Goal: Register for event/course

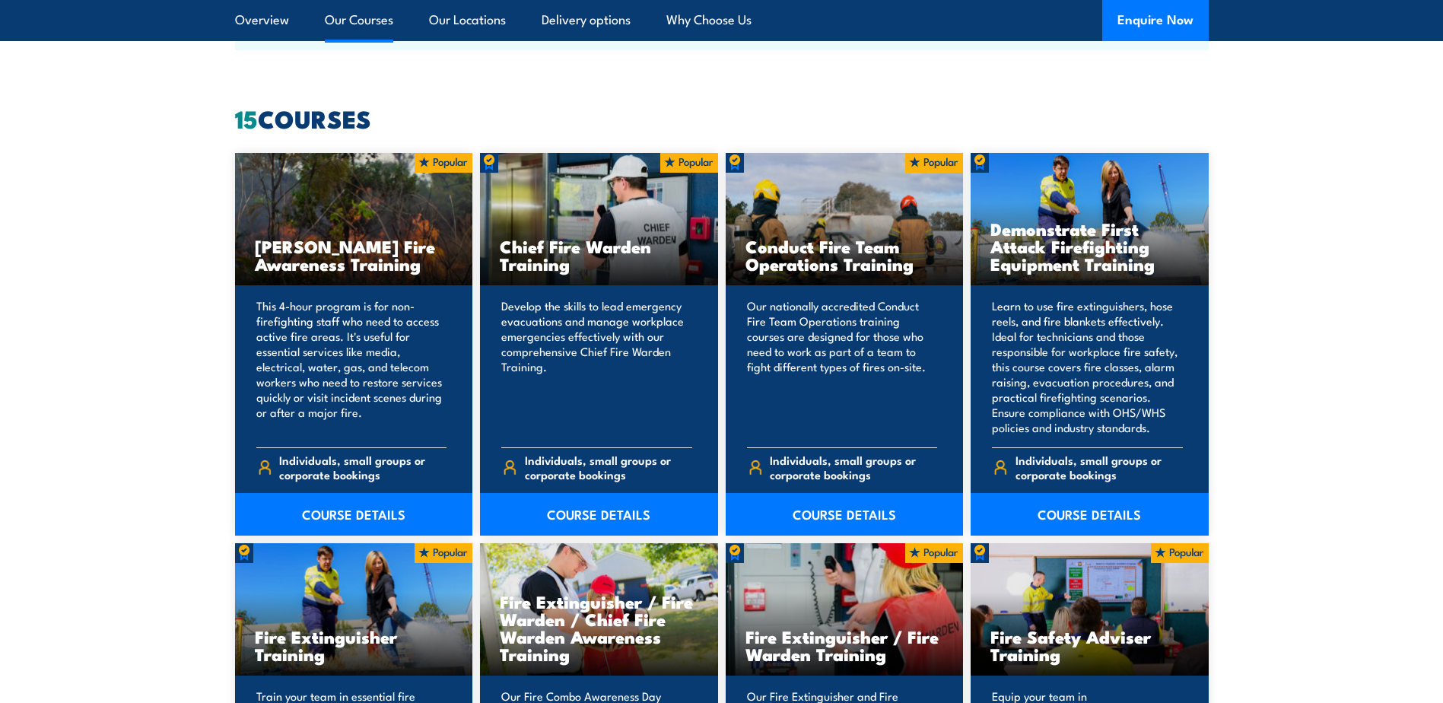
scroll to position [1217, 0]
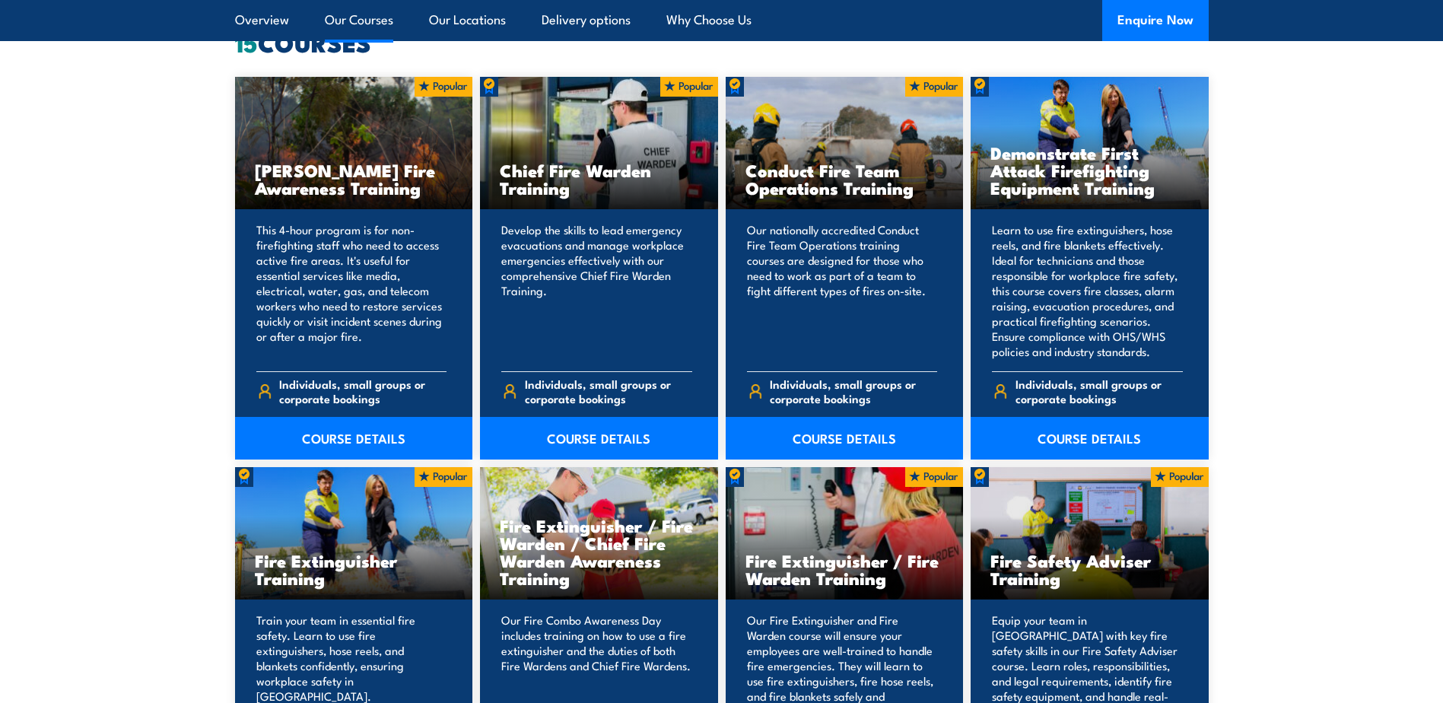
click at [600, 533] on h3 "Fire Extinguisher / Fire Warden / Chief Fire Warden Awareness Training" at bounding box center [599, 551] width 198 height 70
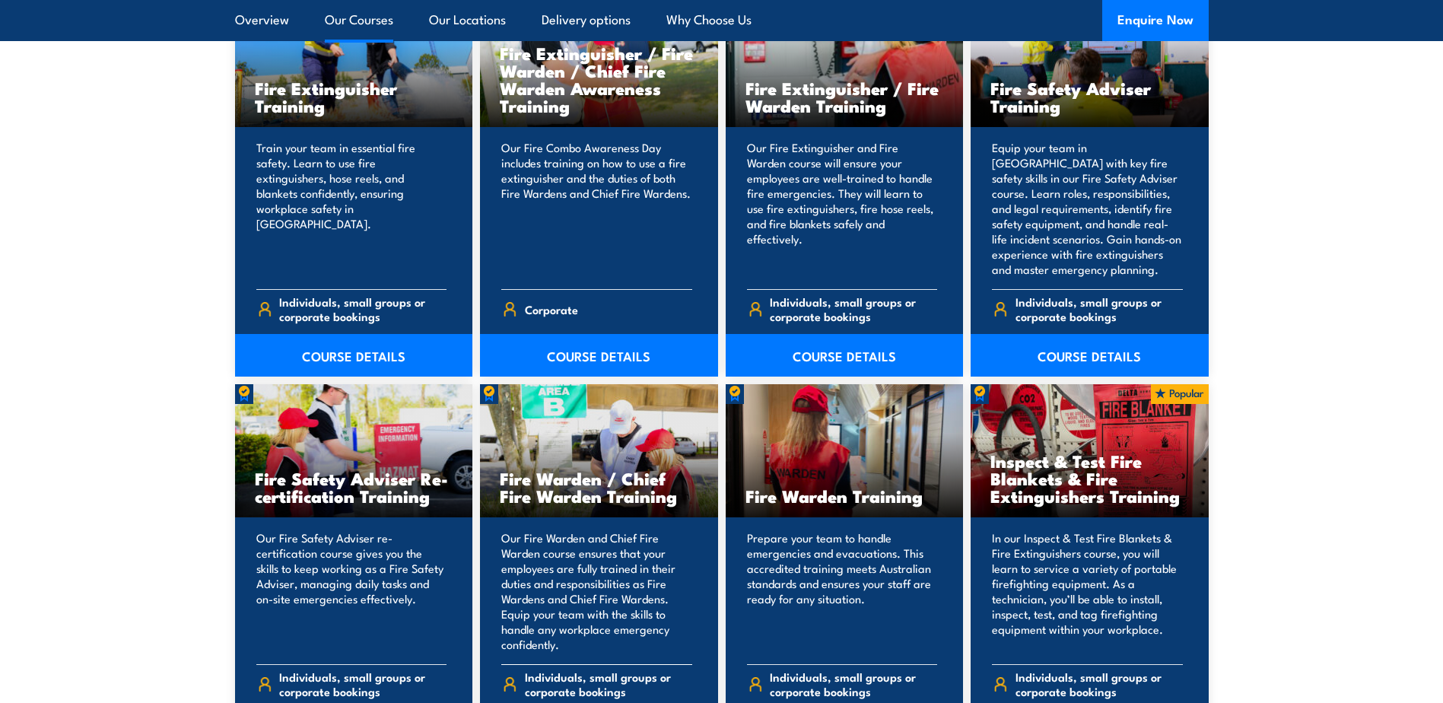
scroll to position [1597, 0]
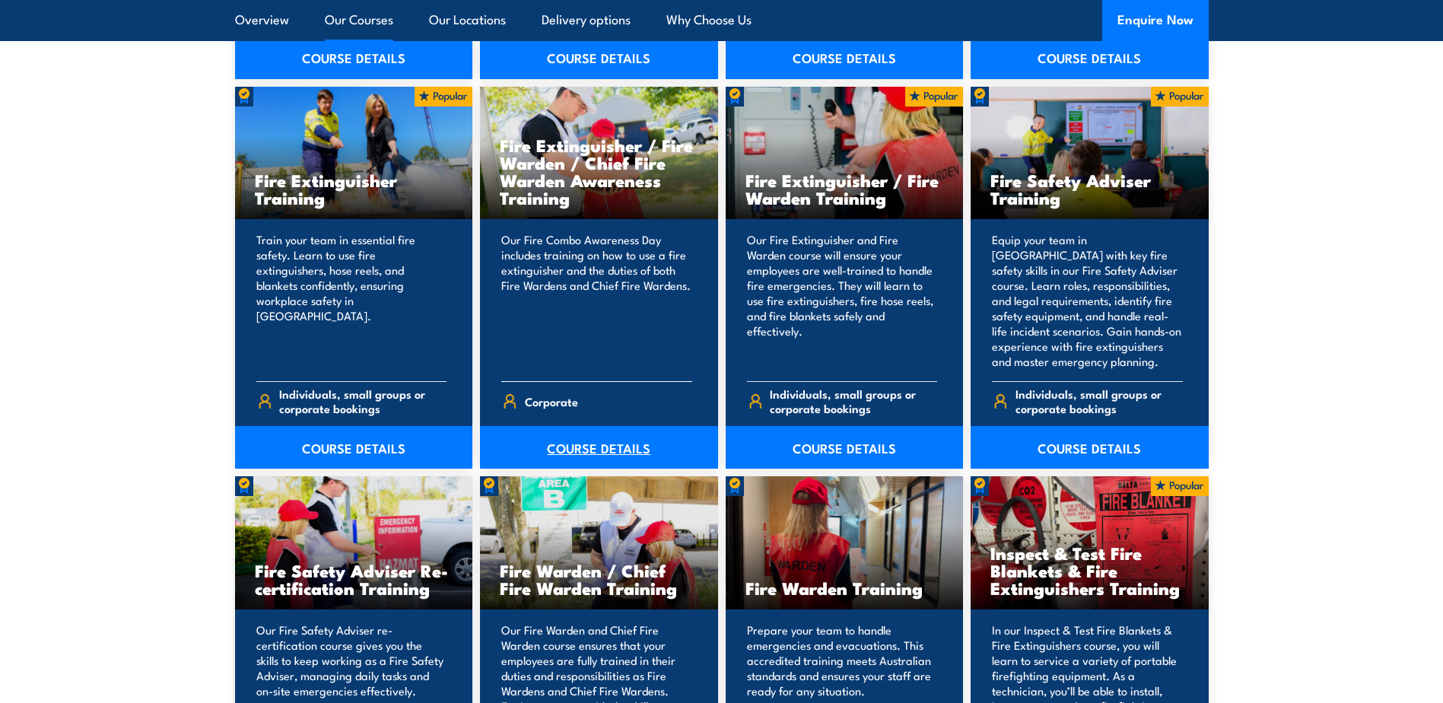
click at [595, 449] on link "COURSE DETAILS" at bounding box center [599, 447] width 238 height 43
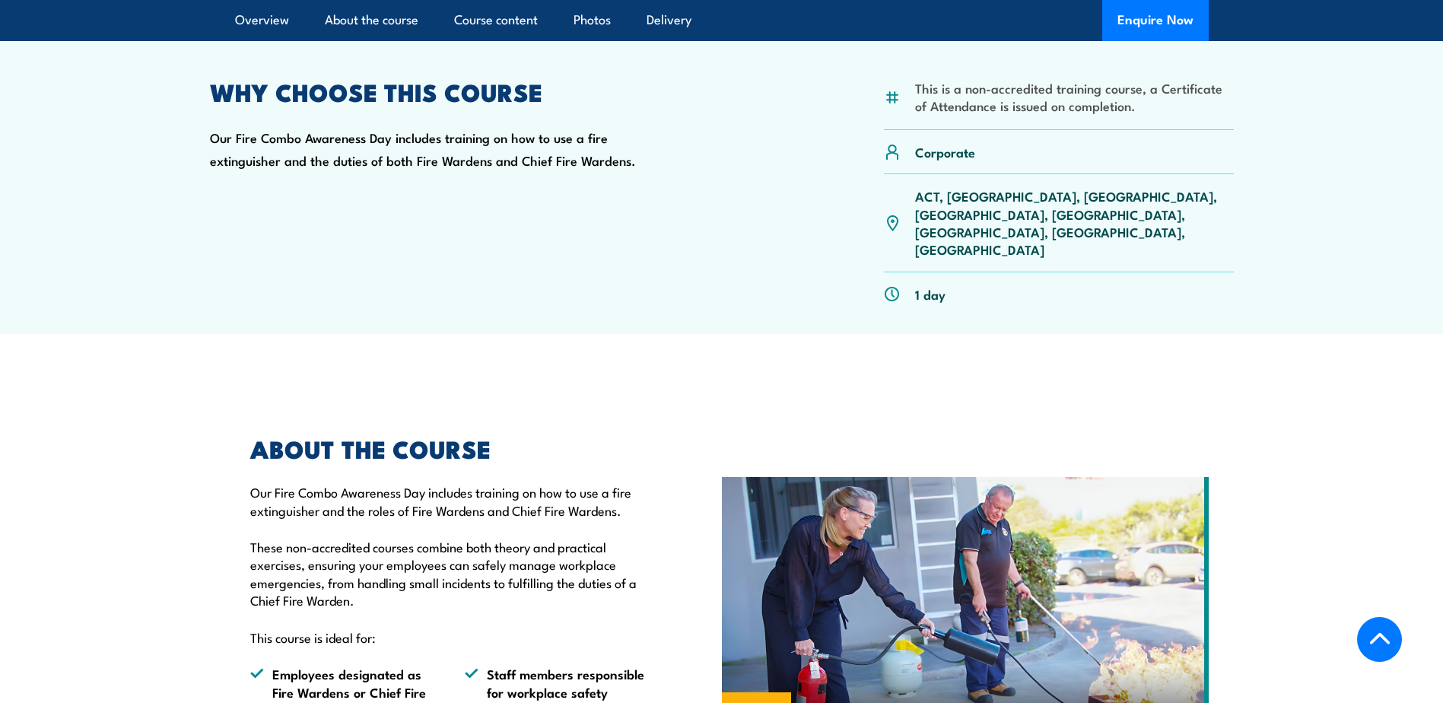
scroll to position [228, 0]
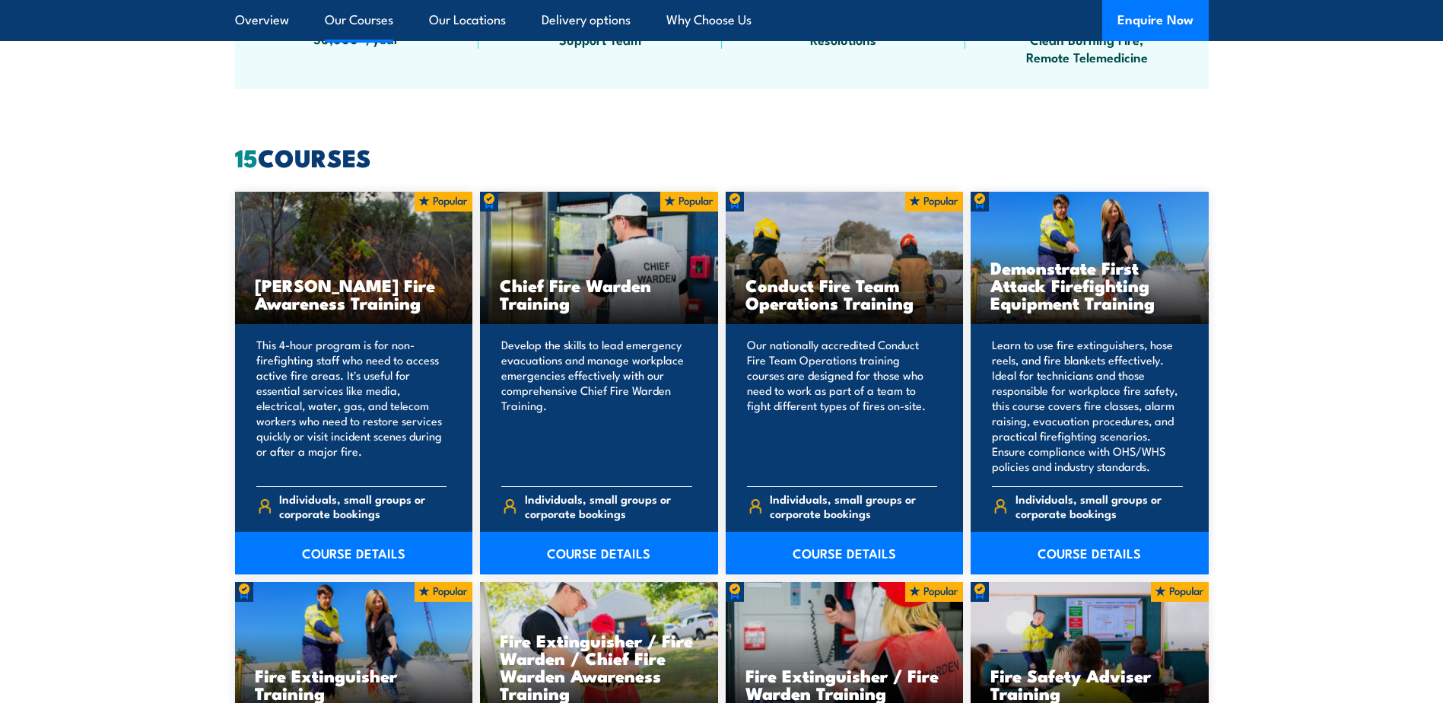
scroll to position [1065, 0]
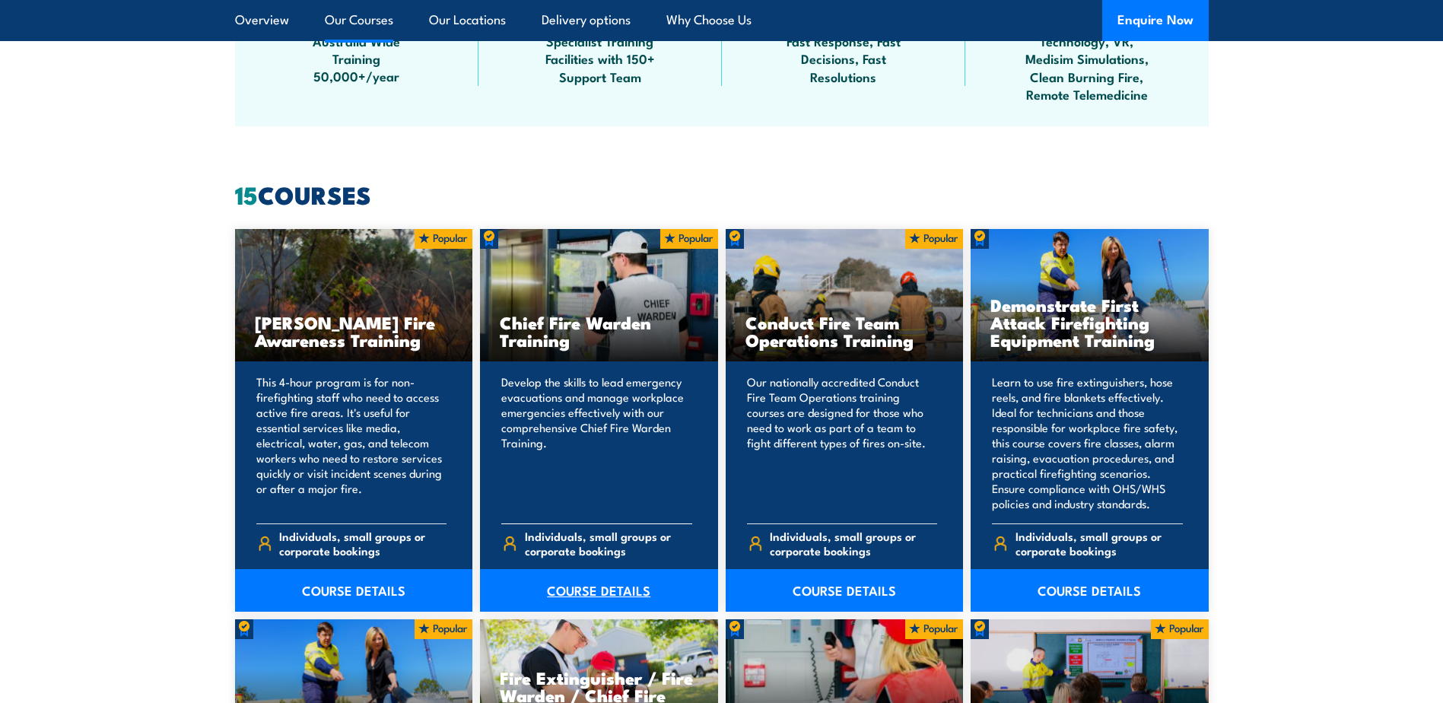
click at [610, 592] on link "COURSE DETAILS" at bounding box center [599, 590] width 238 height 43
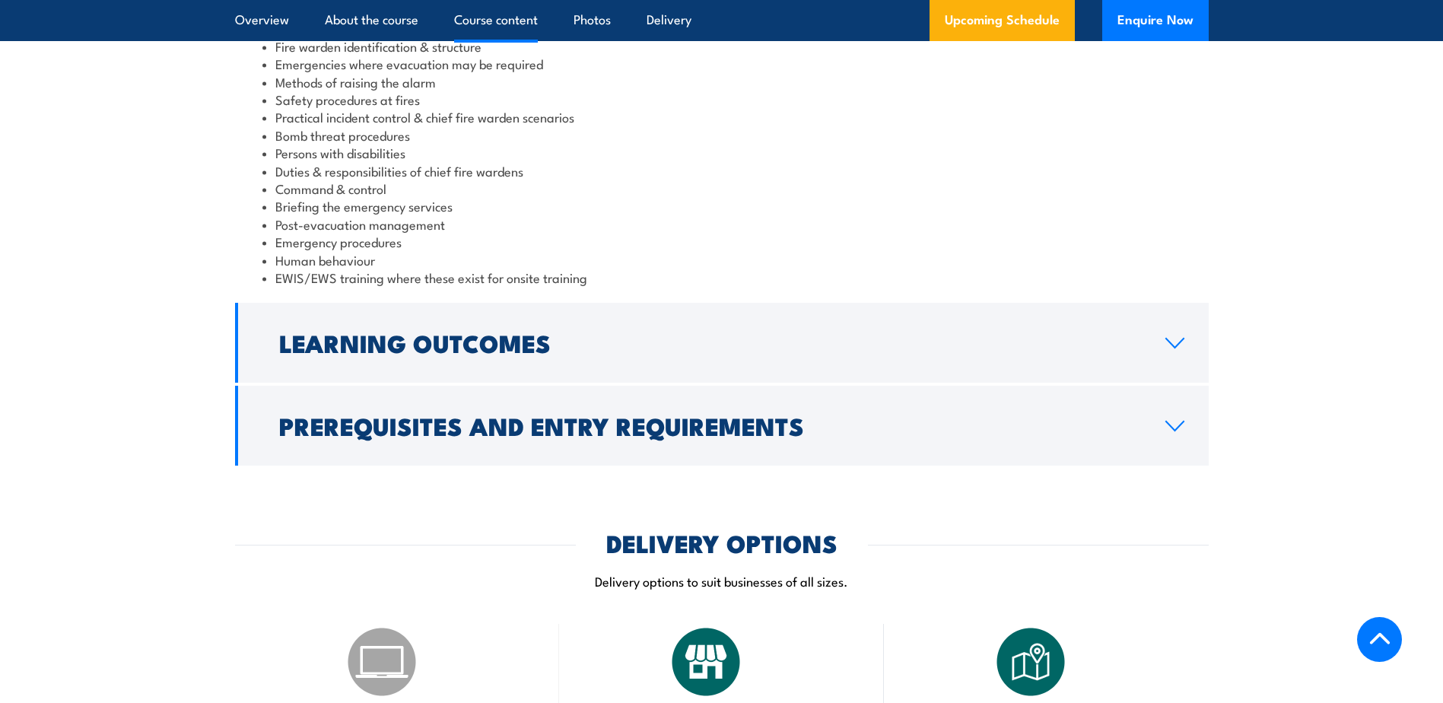
scroll to position [1597, 0]
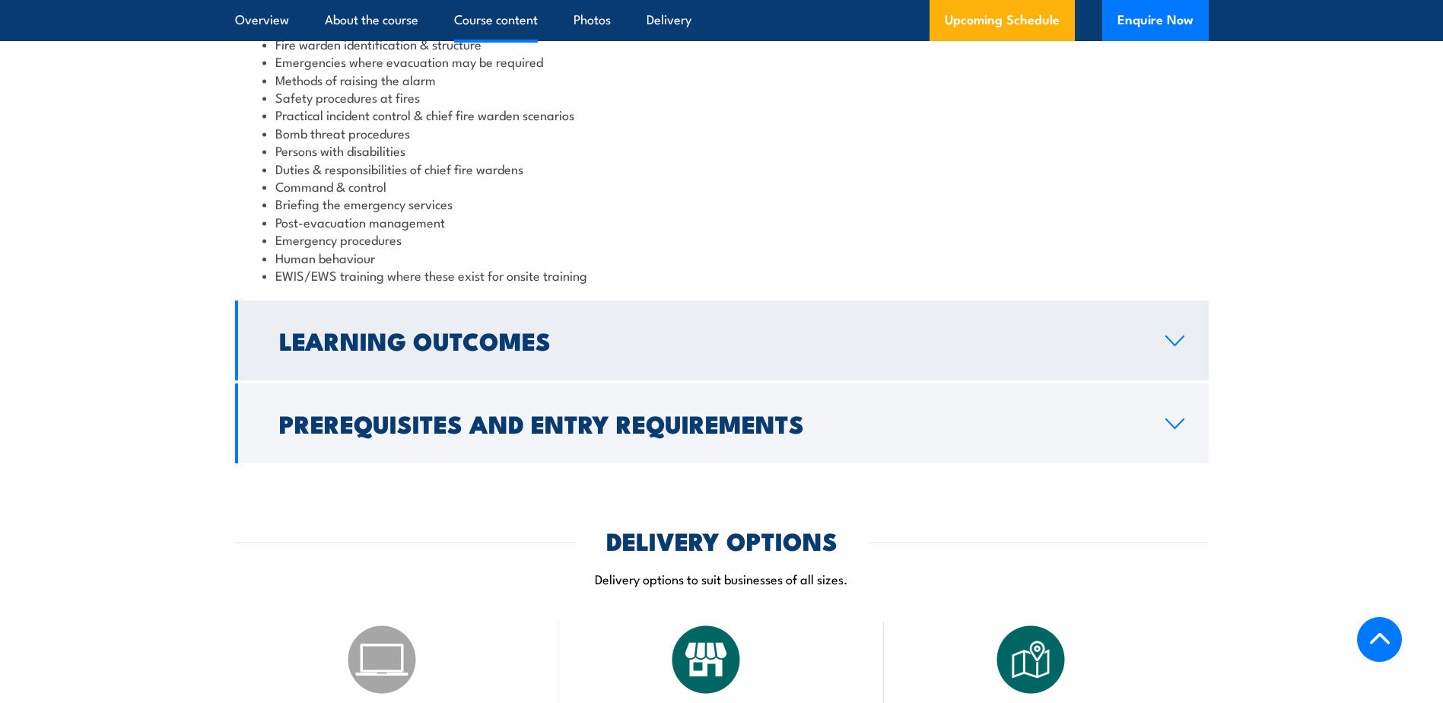
click at [722, 354] on link "Learning Outcomes" at bounding box center [721, 340] width 973 height 80
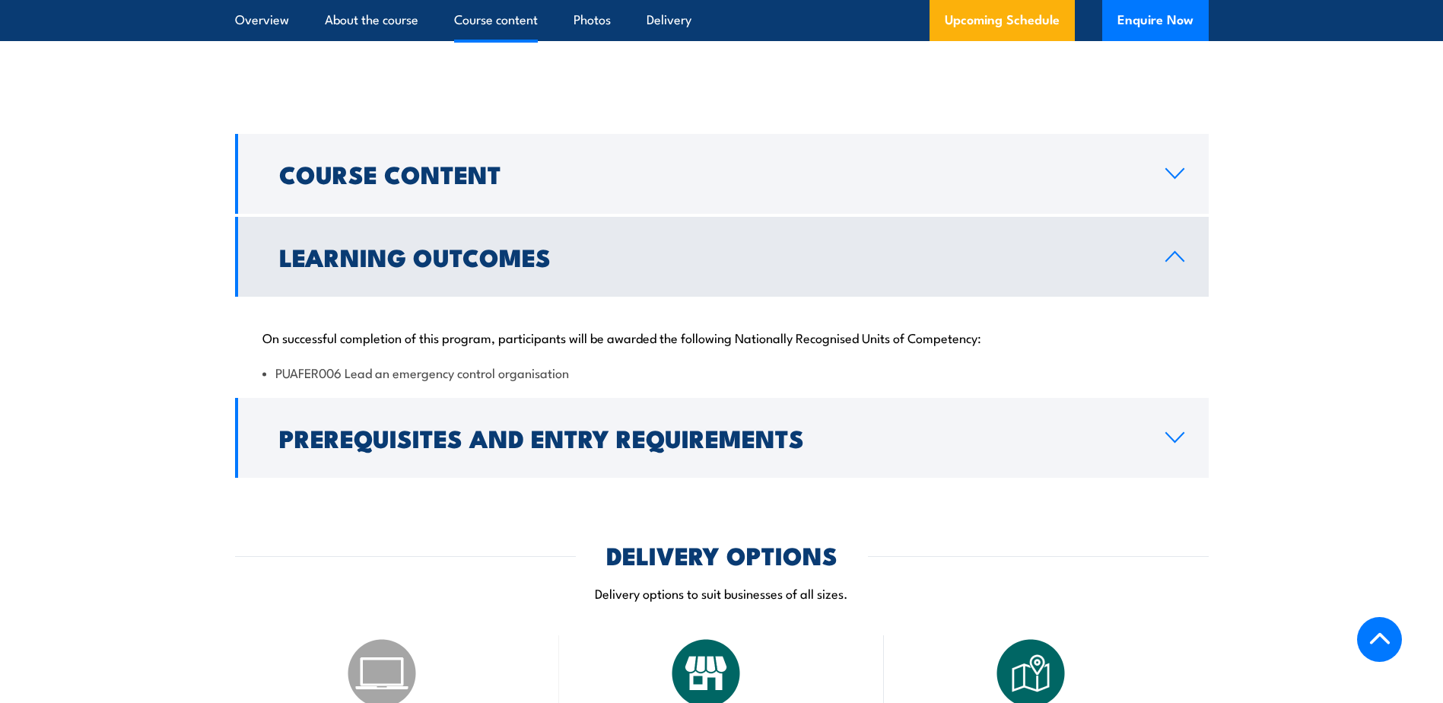
scroll to position [1347, 0]
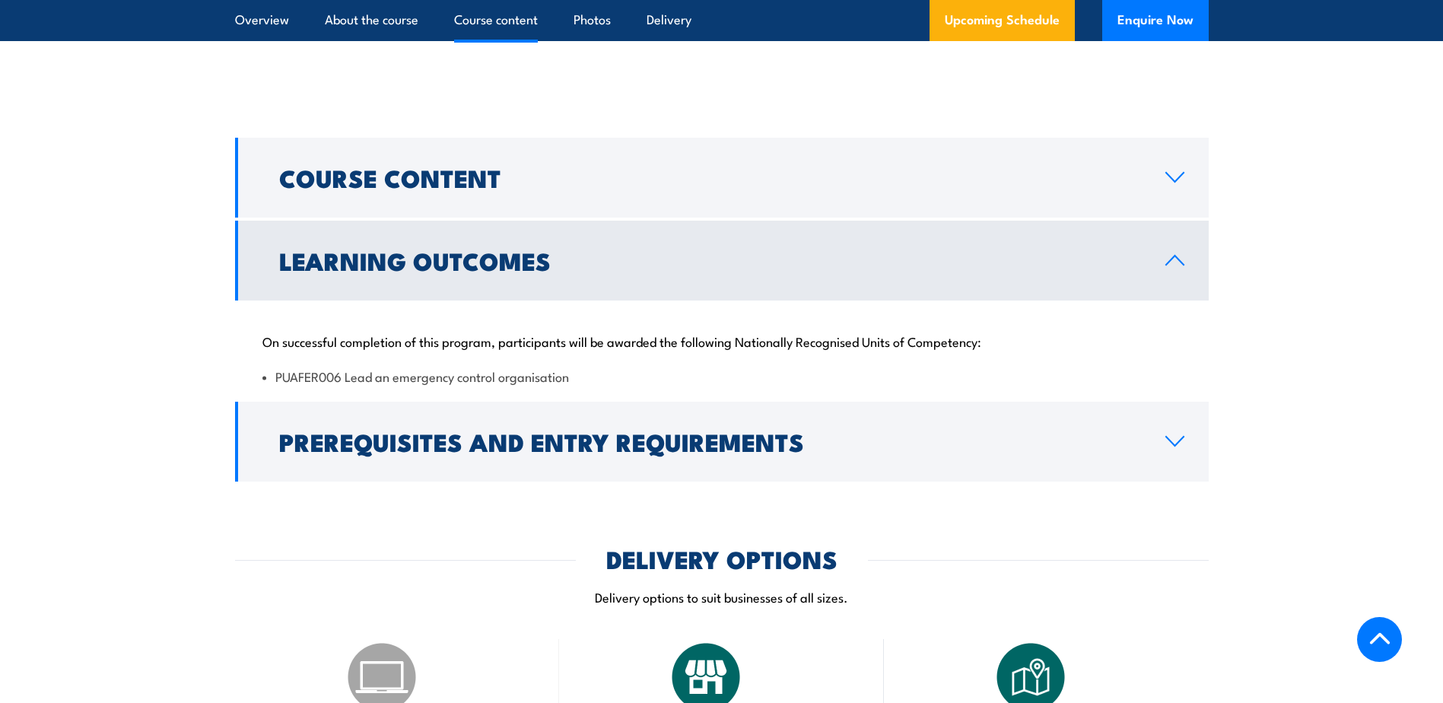
click at [787, 354] on div "On successful completion of this program, participants will be awarded the foll…" at bounding box center [721, 349] width 973 height 98
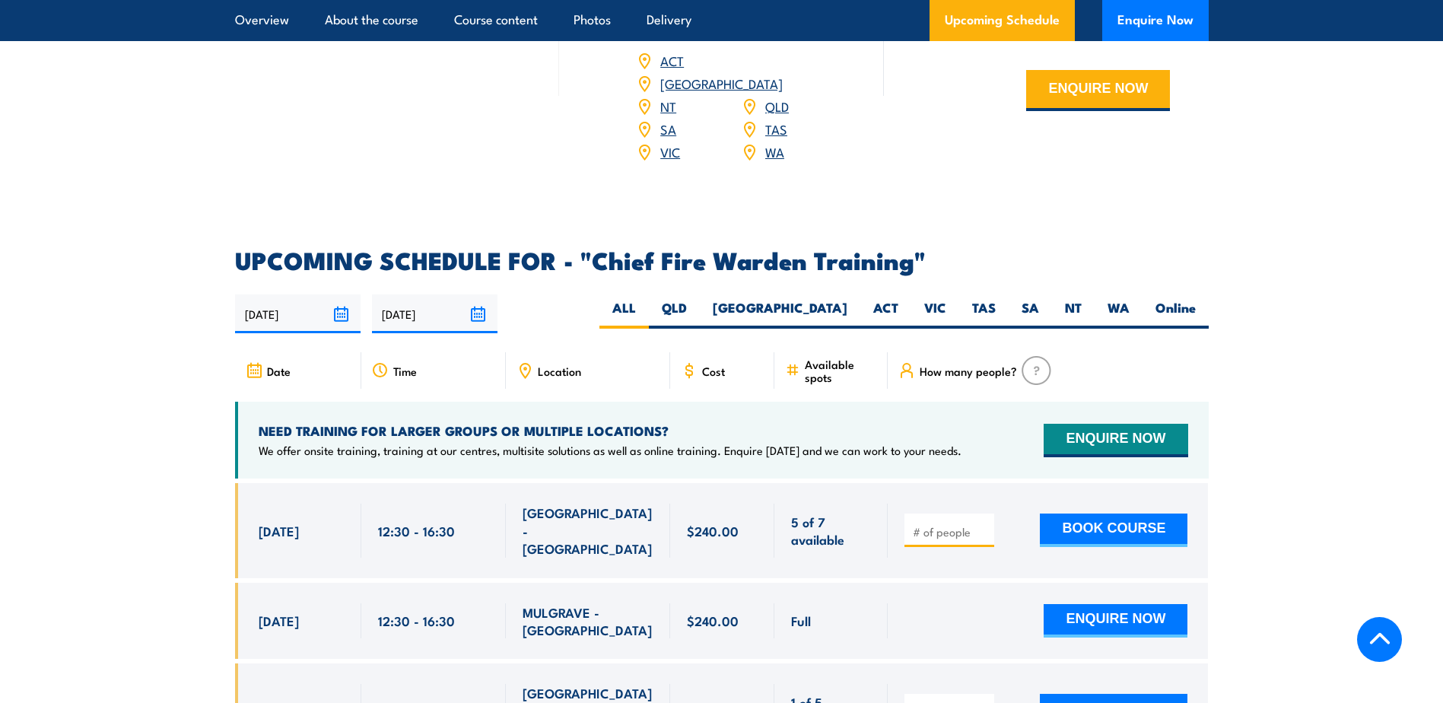
scroll to position [2260, 0]
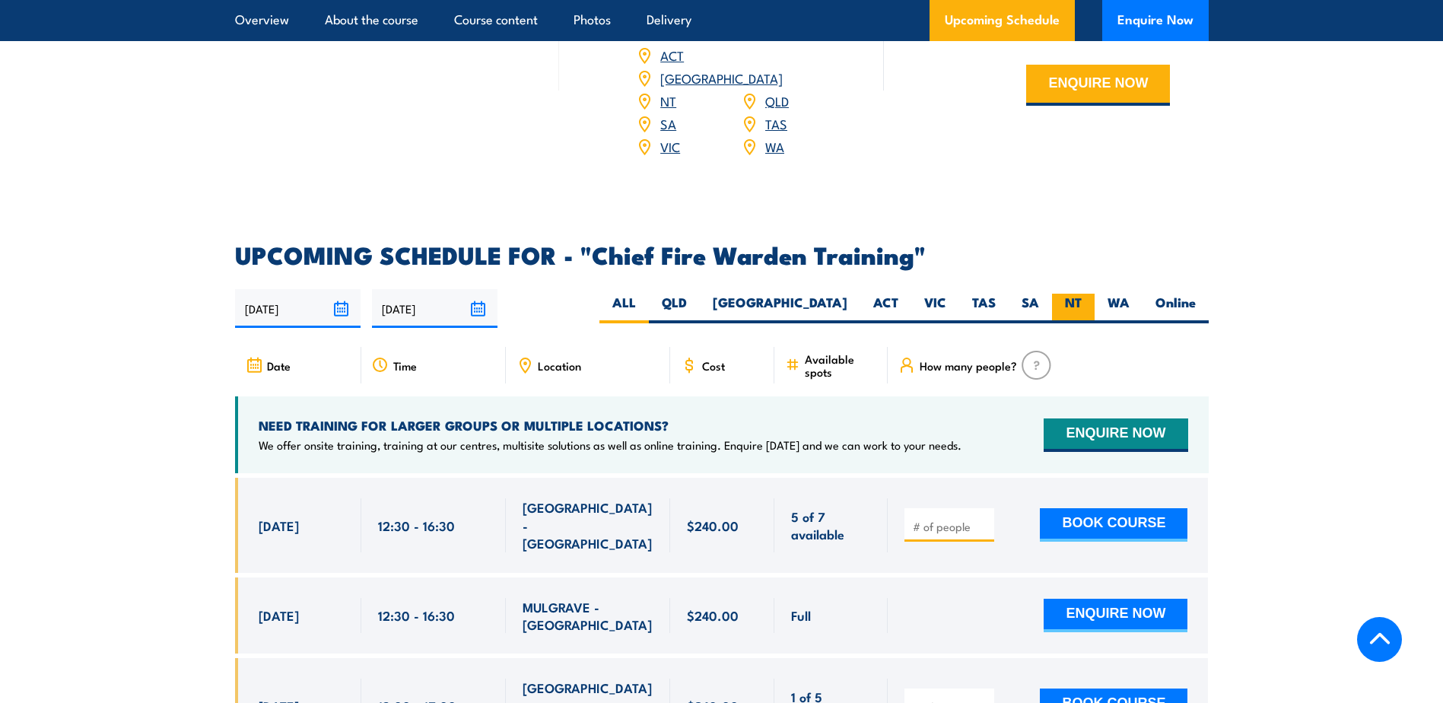
click at [1081, 294] on label "NT" at bounding box center [1073, 309] width 43 height 30
click at [1081, 294] on input "NT" at bounding box center [1086, 299] width 10 height 10
radio input "true"
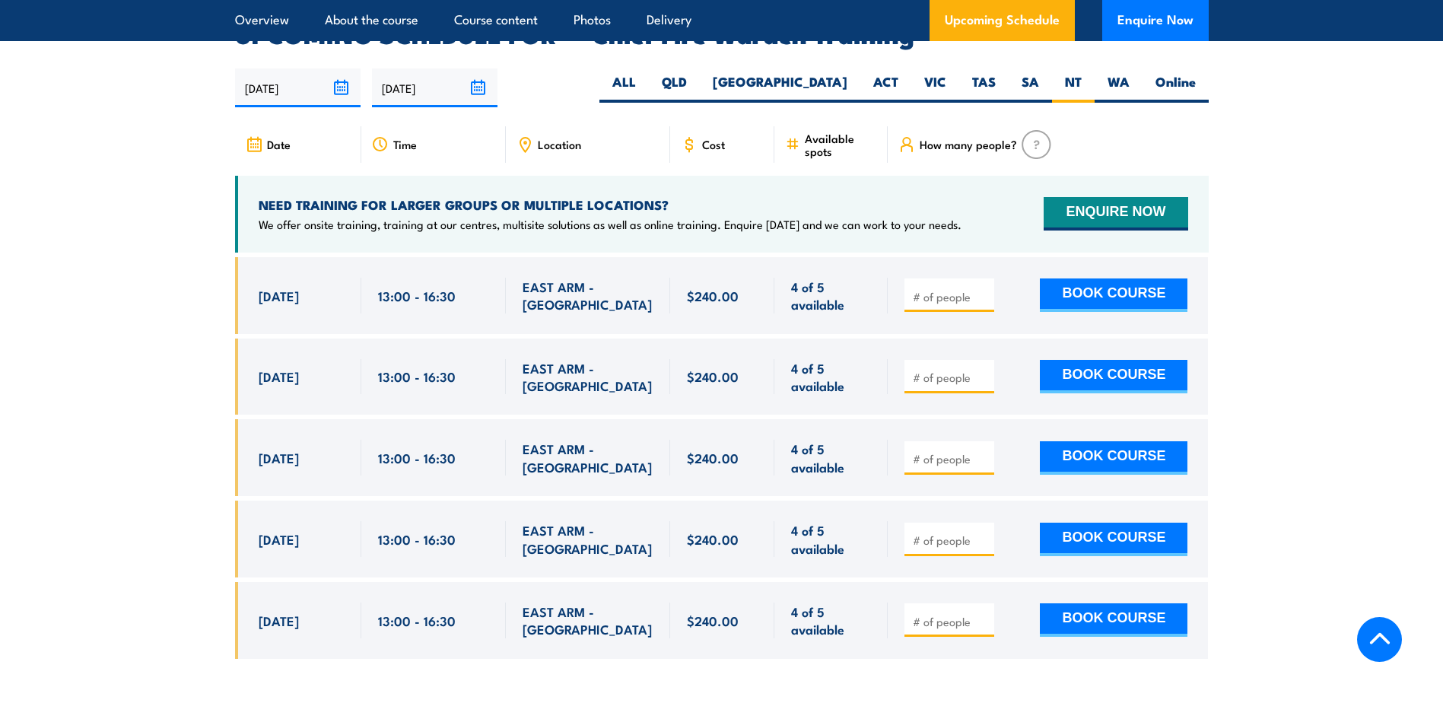
drag, startPoint x: 1297, startPoint y: 322, endPoint x: 1282, endPoint y: 327, distance: 15.4
click at [1297, 322] on section "UPCOMING SCHEDULE FOR - "Chief Fire Warden Training" 02/09/2025 01/03/2026" at bounding box center [721, 352] width 1443 height 659
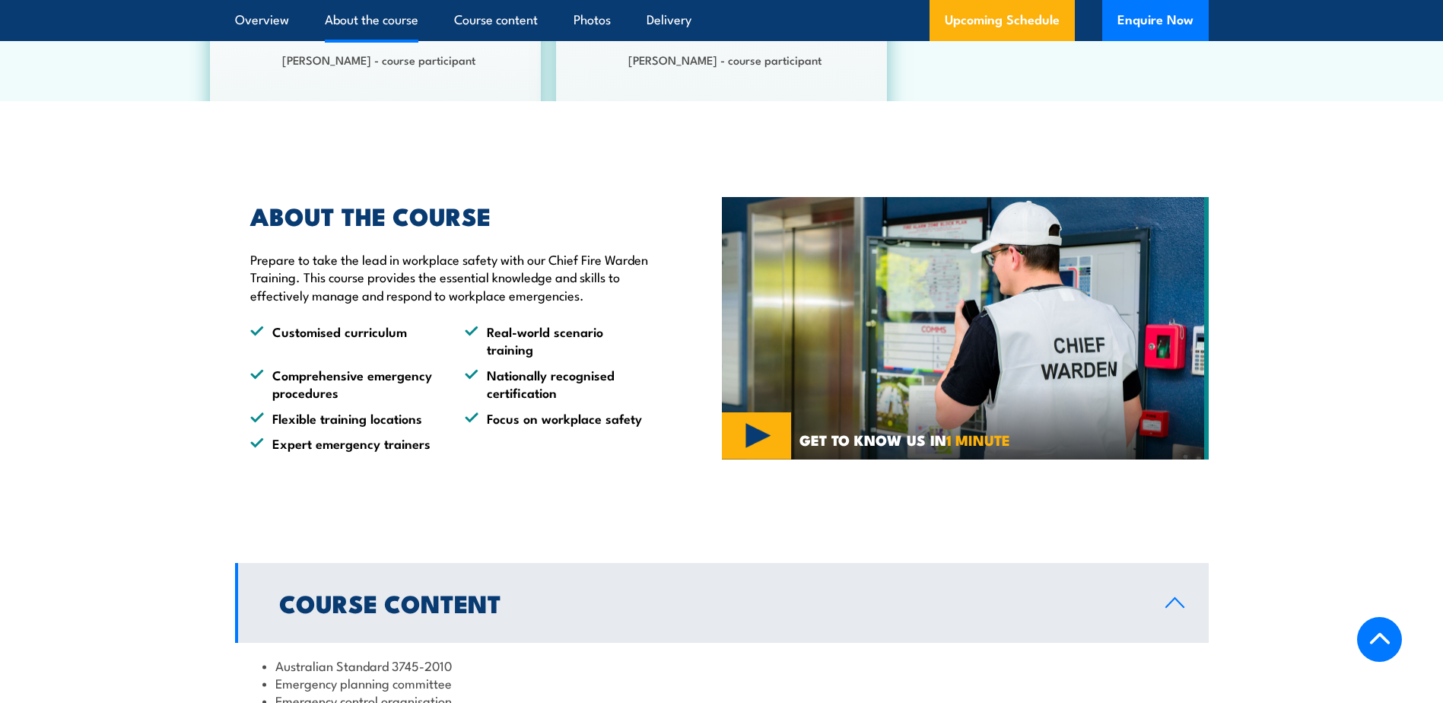
scroll to position [811, 0]
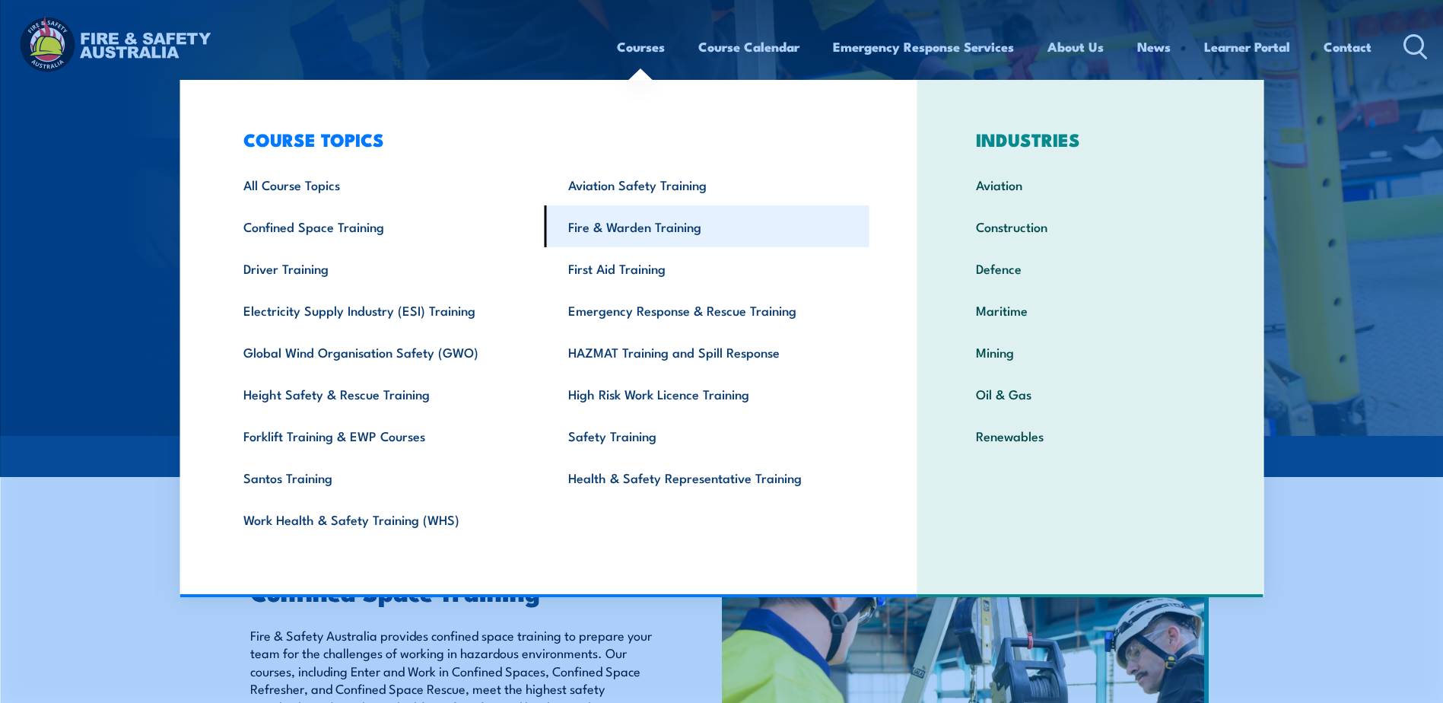
click at [640, 230] on link "Fire & Warden Training" at bounding box center [706, 226] width 325 height 42
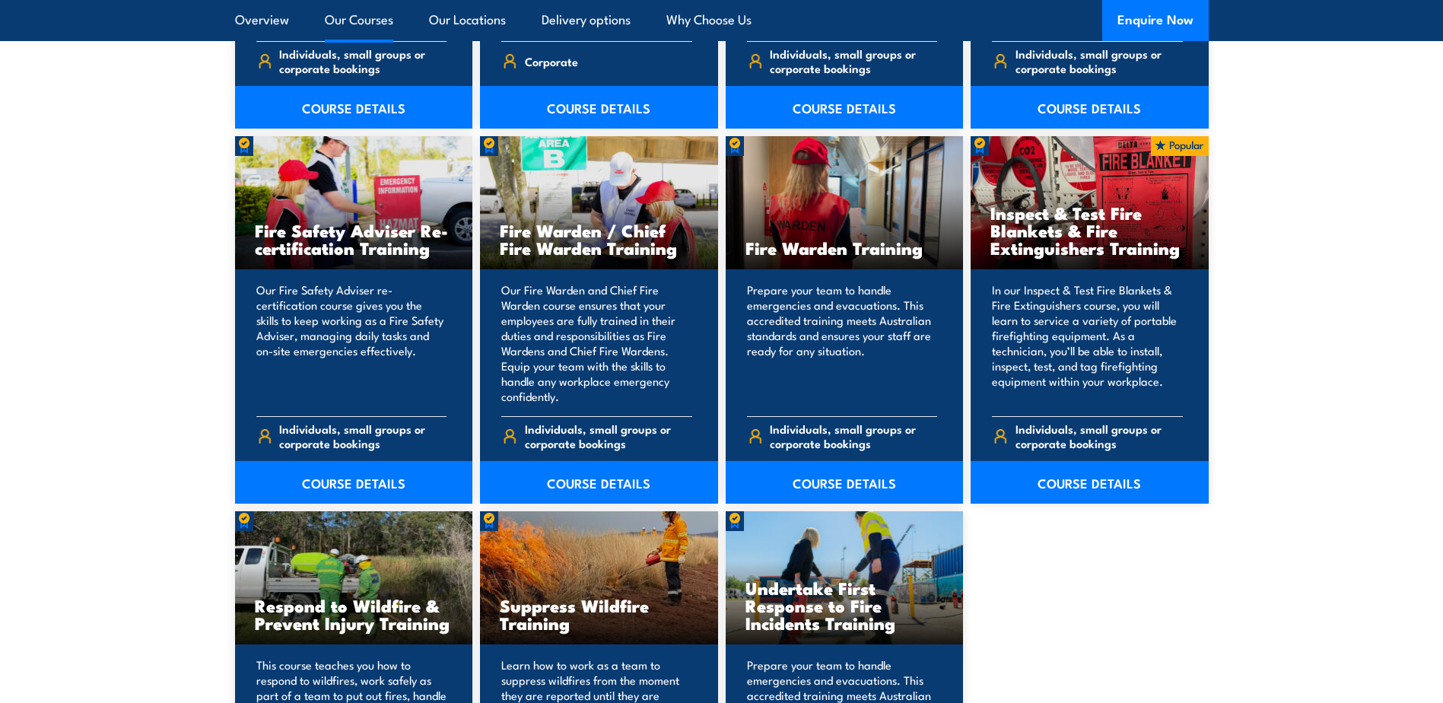
scroll to position [1901, 0]
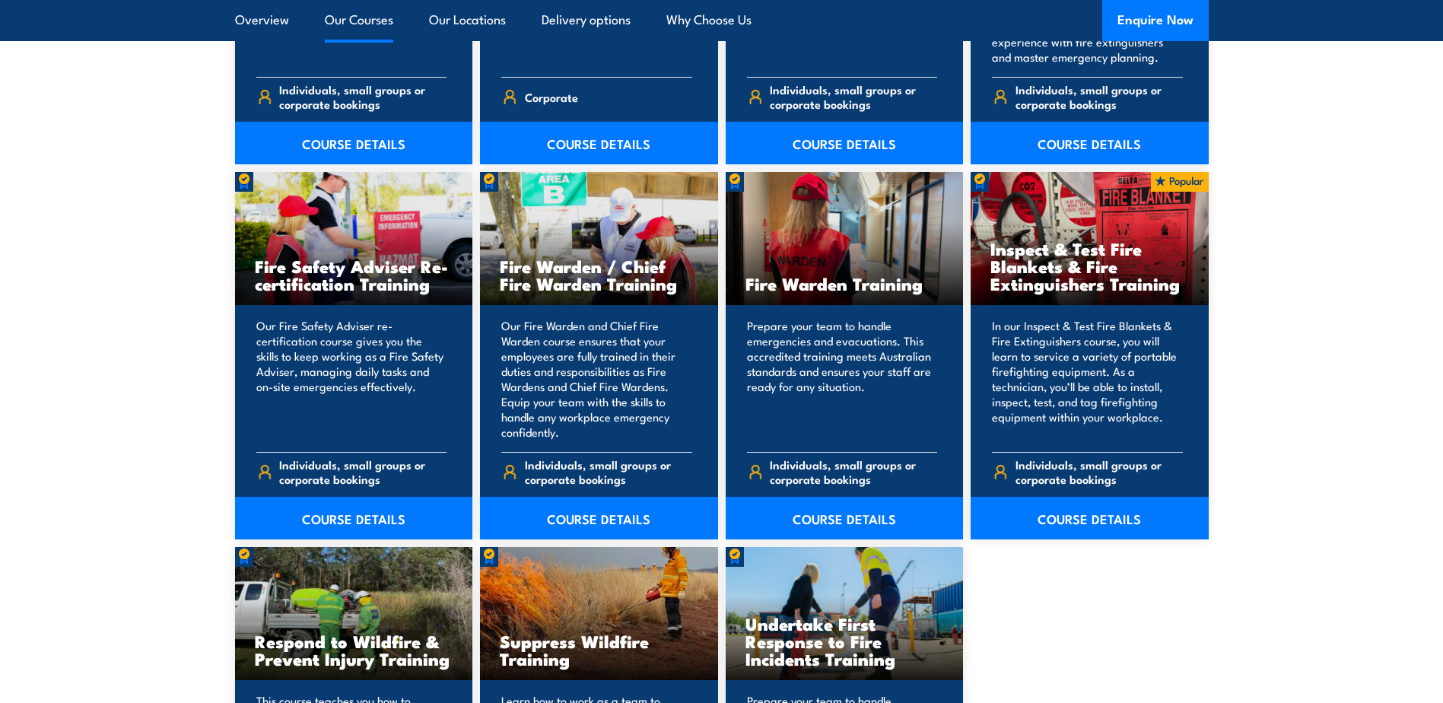
click at [164, 202] on section "15 COURSES Bush Fire Awareness Training" at bounding box center [721, 141] width 1443 height 1589
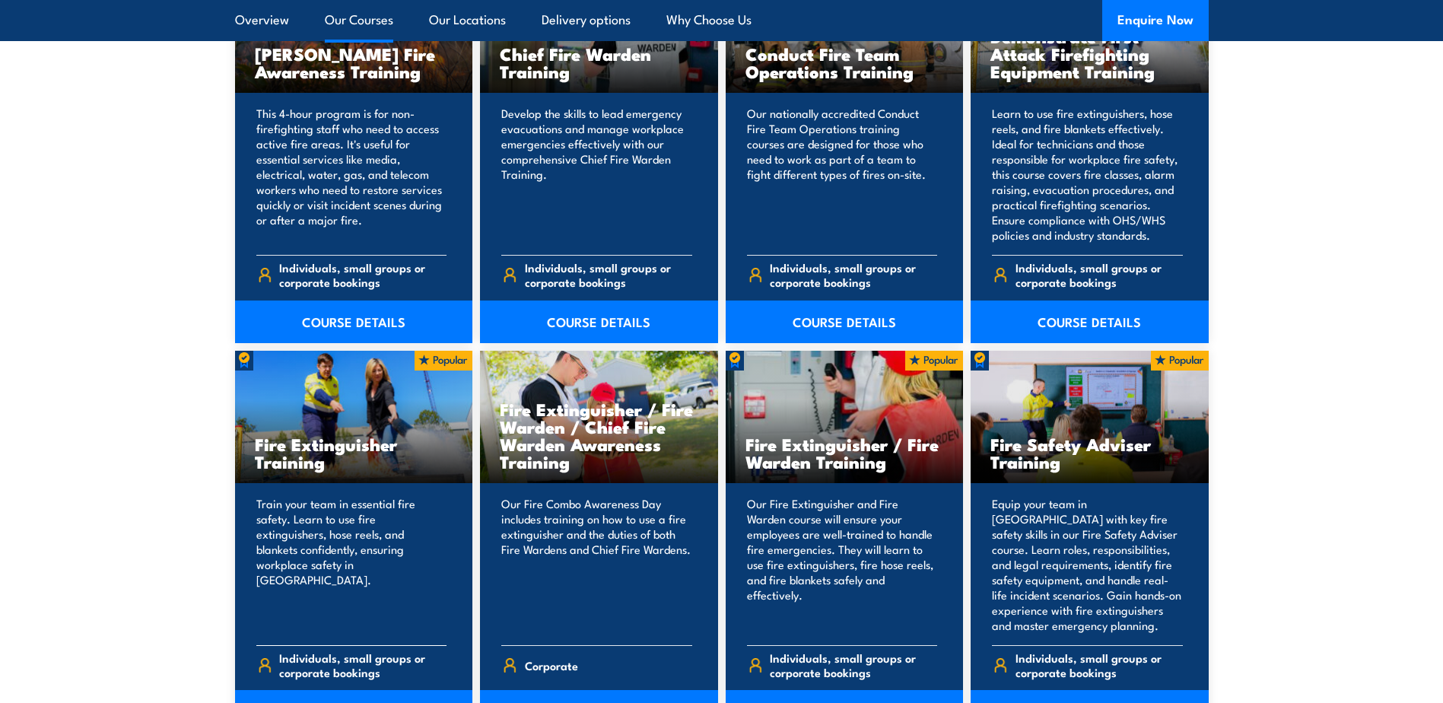
scroll to position [1369, 0]
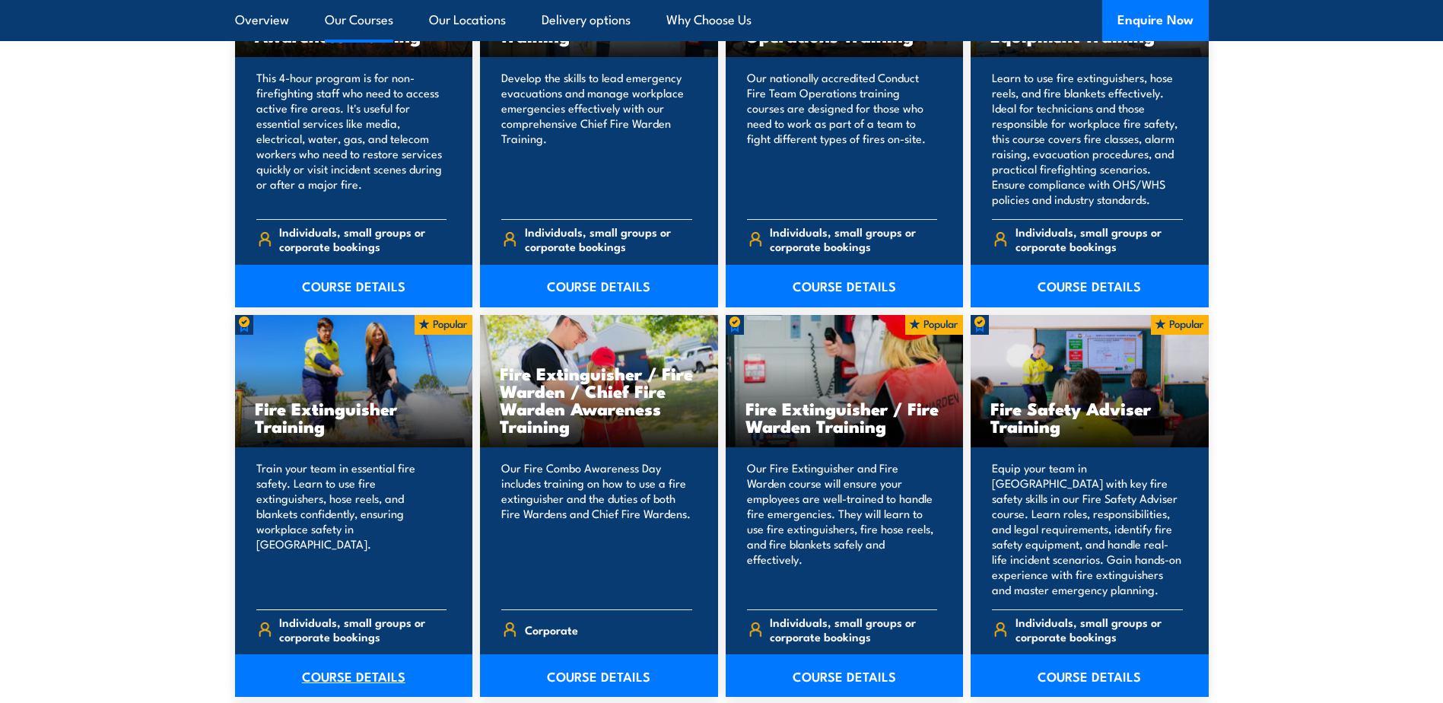
click at [348, 678] on link "COURSE DETAILS" at bounding box center [354, 675] width 238 height 43
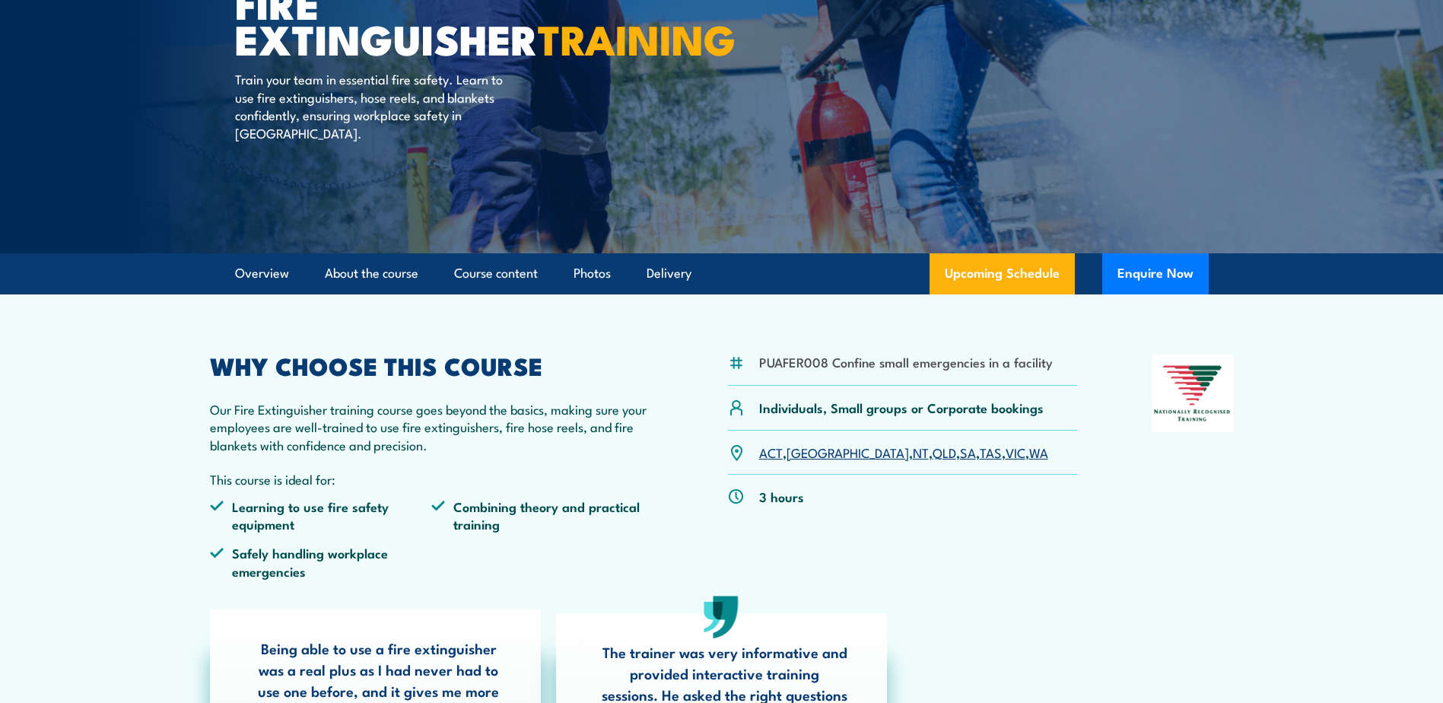
scroll to position [228, 0]
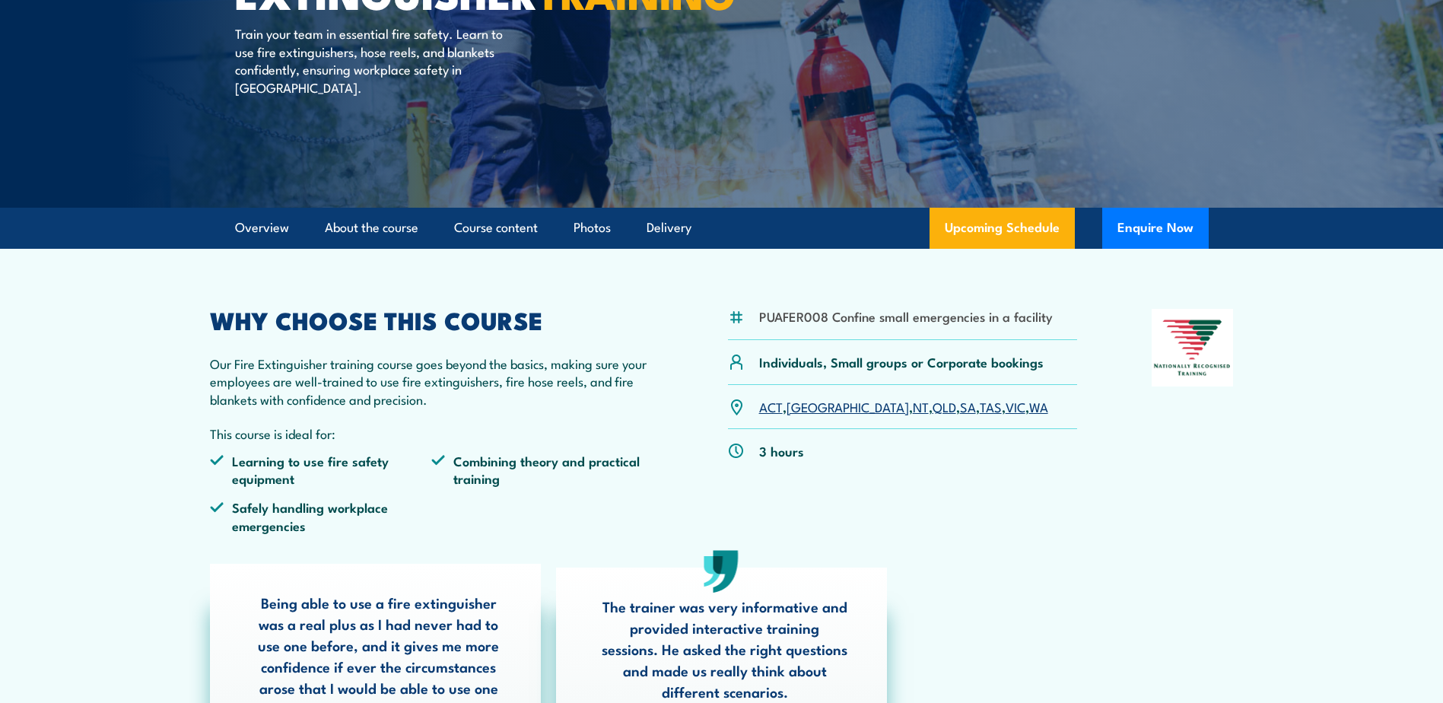
click at [913, 407] on link "NT" at bounding box center [921, 406] width 16 height 18
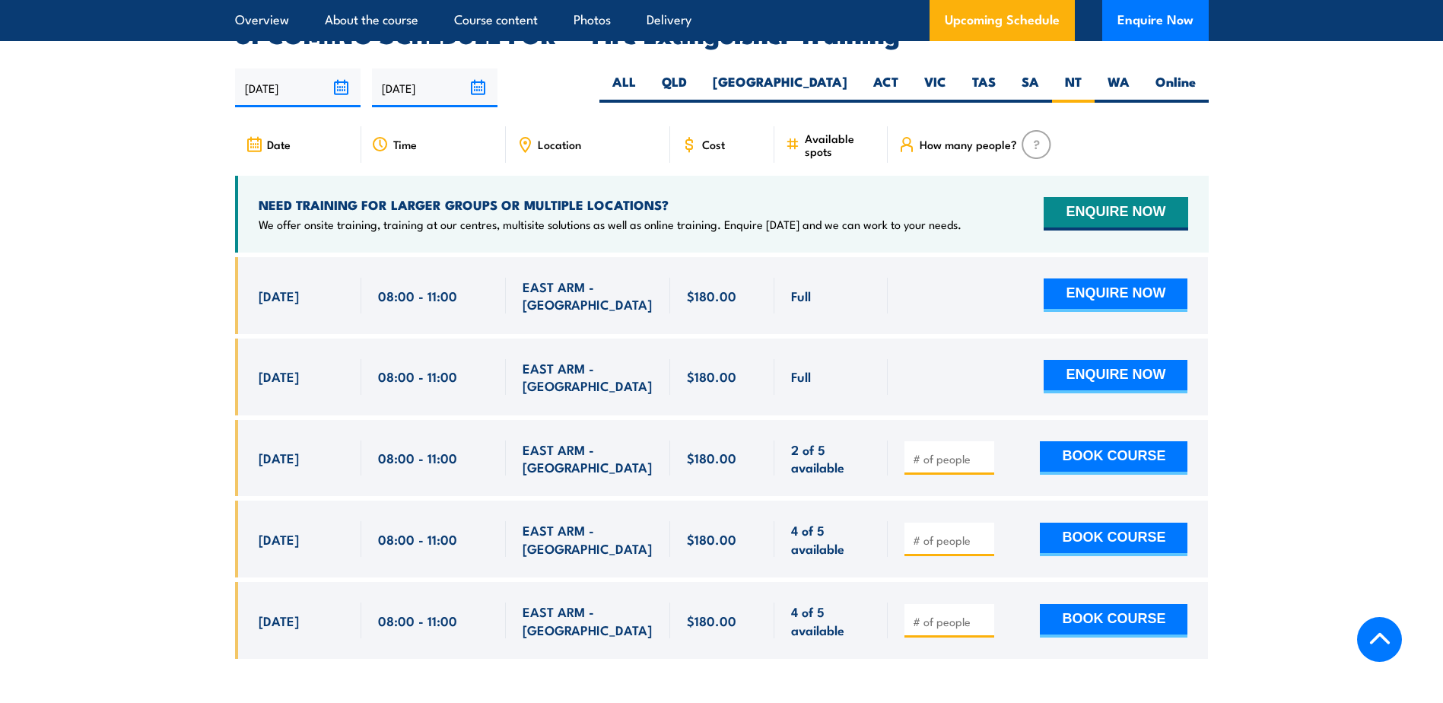
click at [841, 196] on h4 "NEED TRAINING FOR LARGER GROUPS OR MULTIPLE LOCATIONS?" at bounding box center [610, 204] width 703 height 17
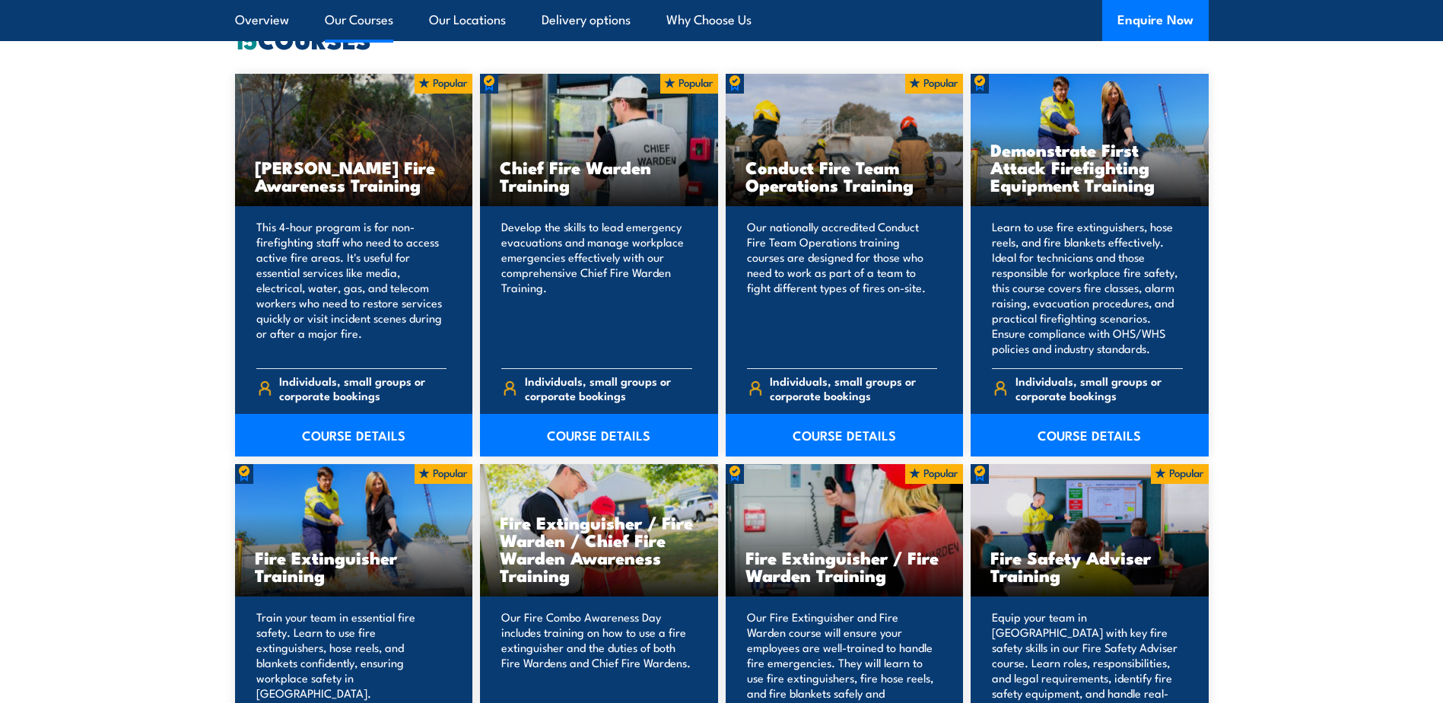
scroll to position [1217, 0]
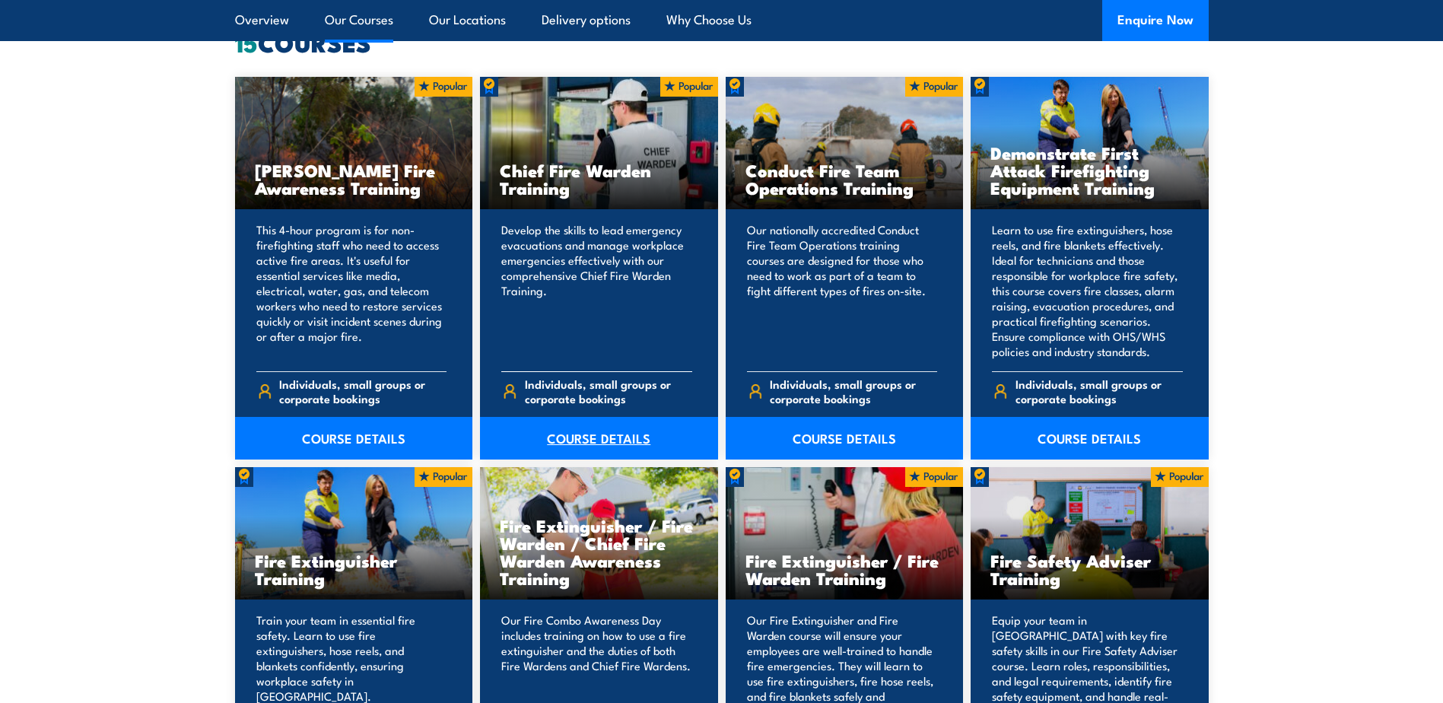
click at [605, 430] on link "COURSE DETAILS" at bounding box center [599, 438] width 238 height 43
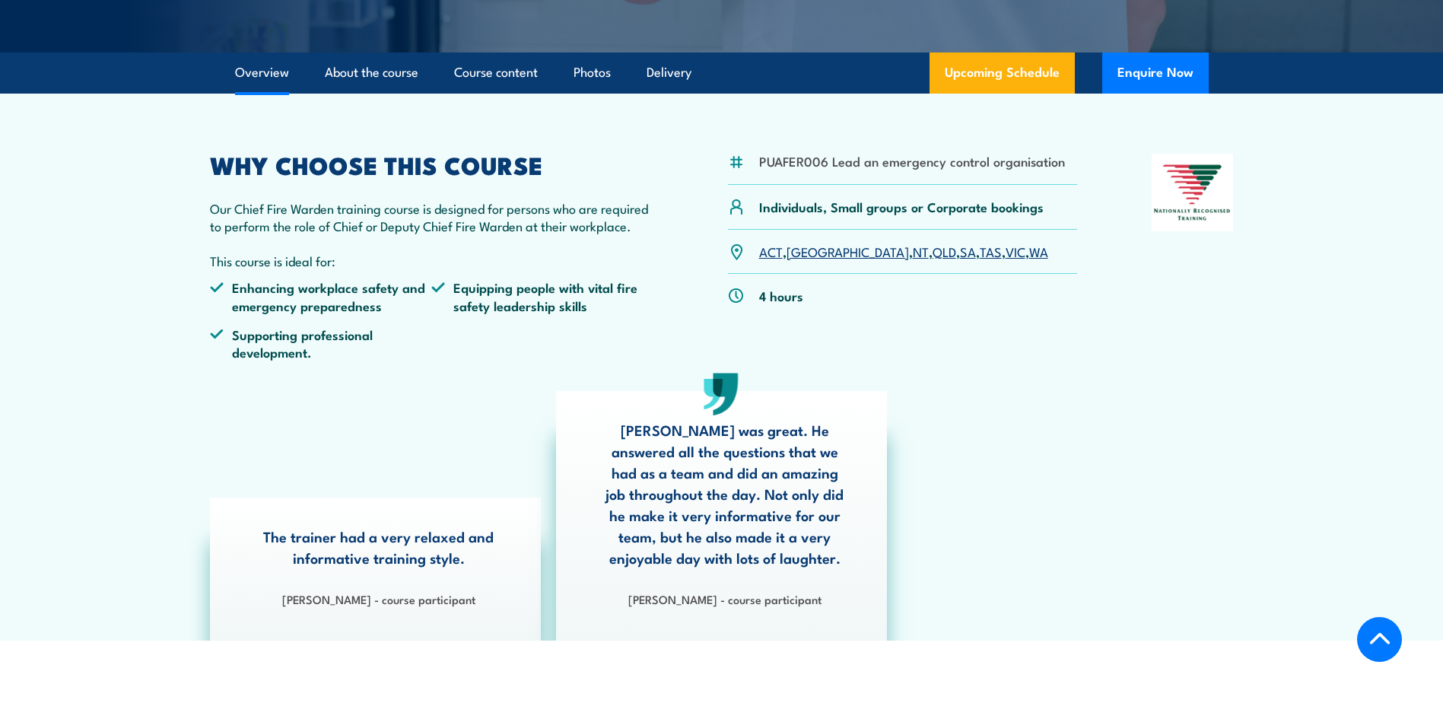
scroll to position [380, 0]
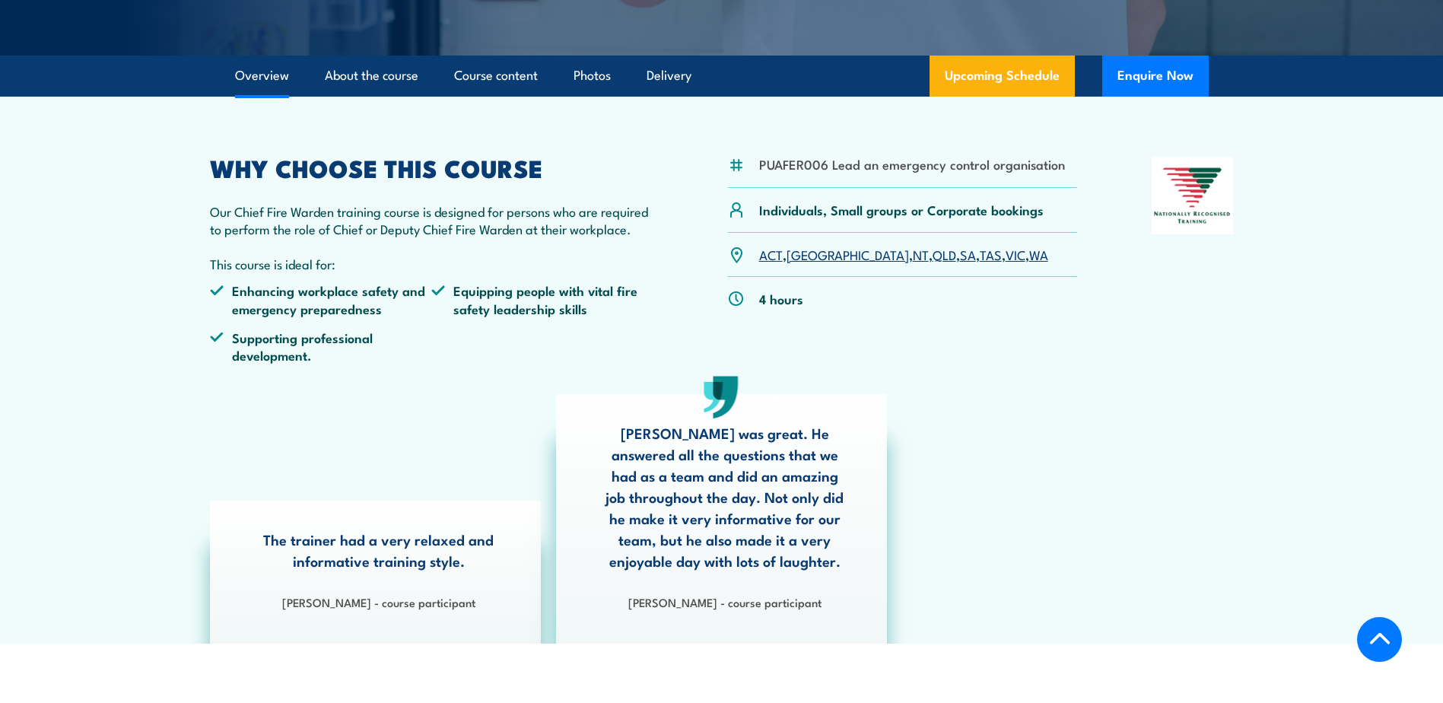
click at [913, 252] on link "NT" at bounding box center [921, 254] width 16 height 18
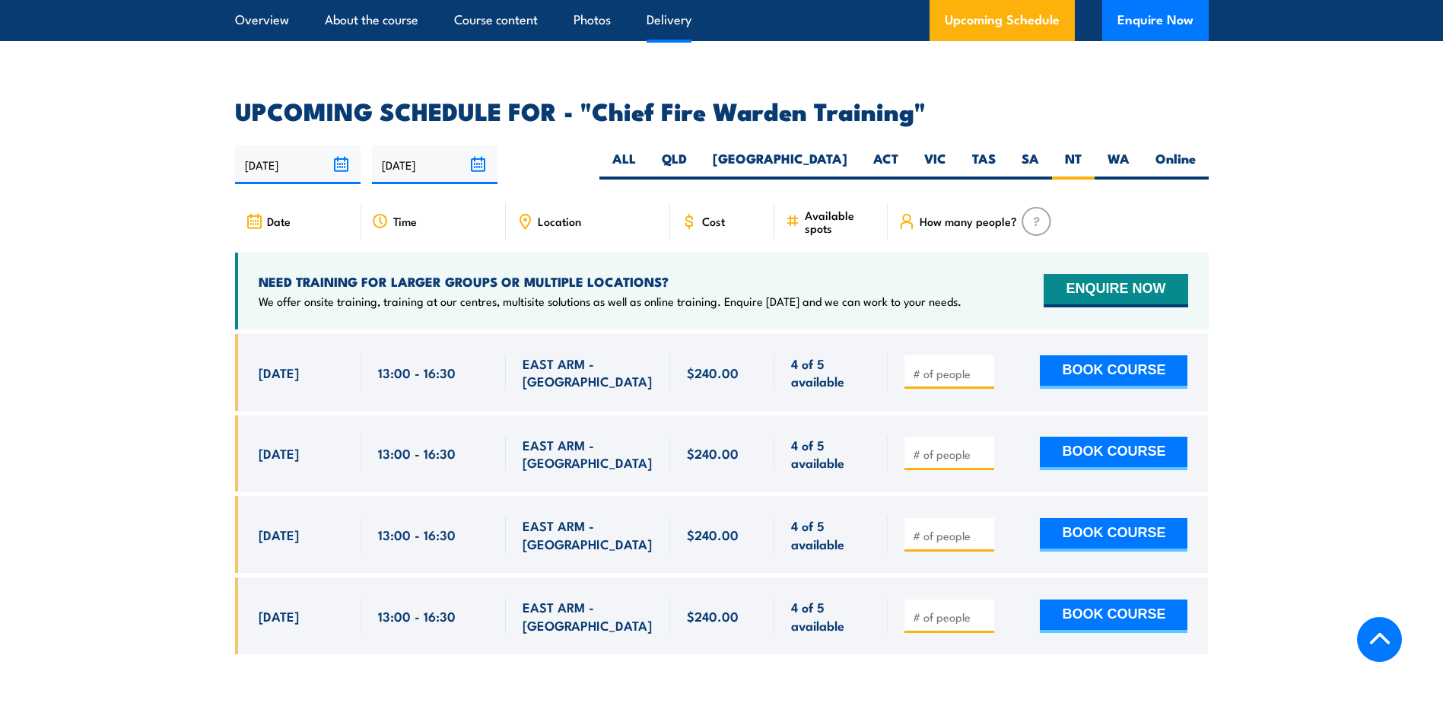
scroll to position [2712, 0]
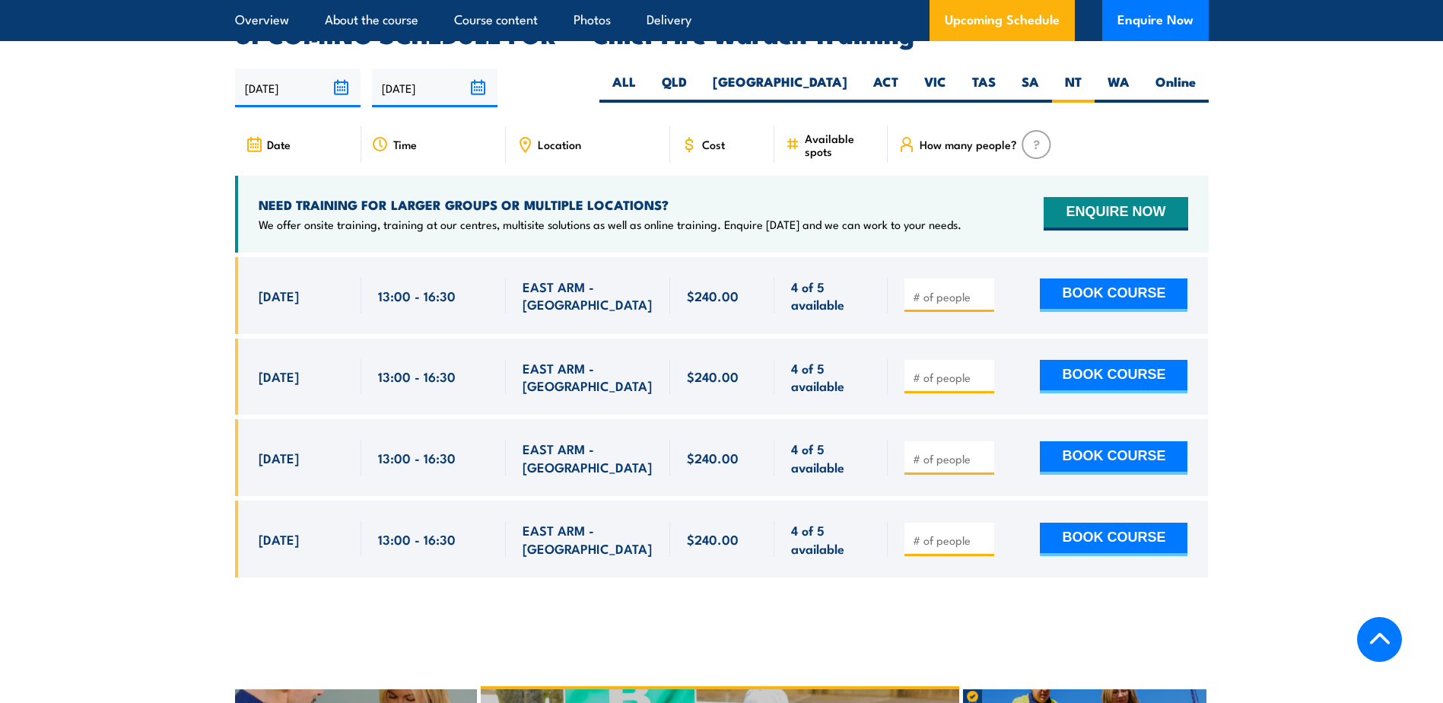
drag, startPoint x: 1312, startPoint y: 418, endPoint x: 1292, endPoint y: 436, distance: 26.4
click at [1312, 418] on section "UPCOMING SCHEDULE FOR - "Chief Fire Warden Training" [DATE] [DATE]" at bounding box center [721, 311] width 1443 height 577
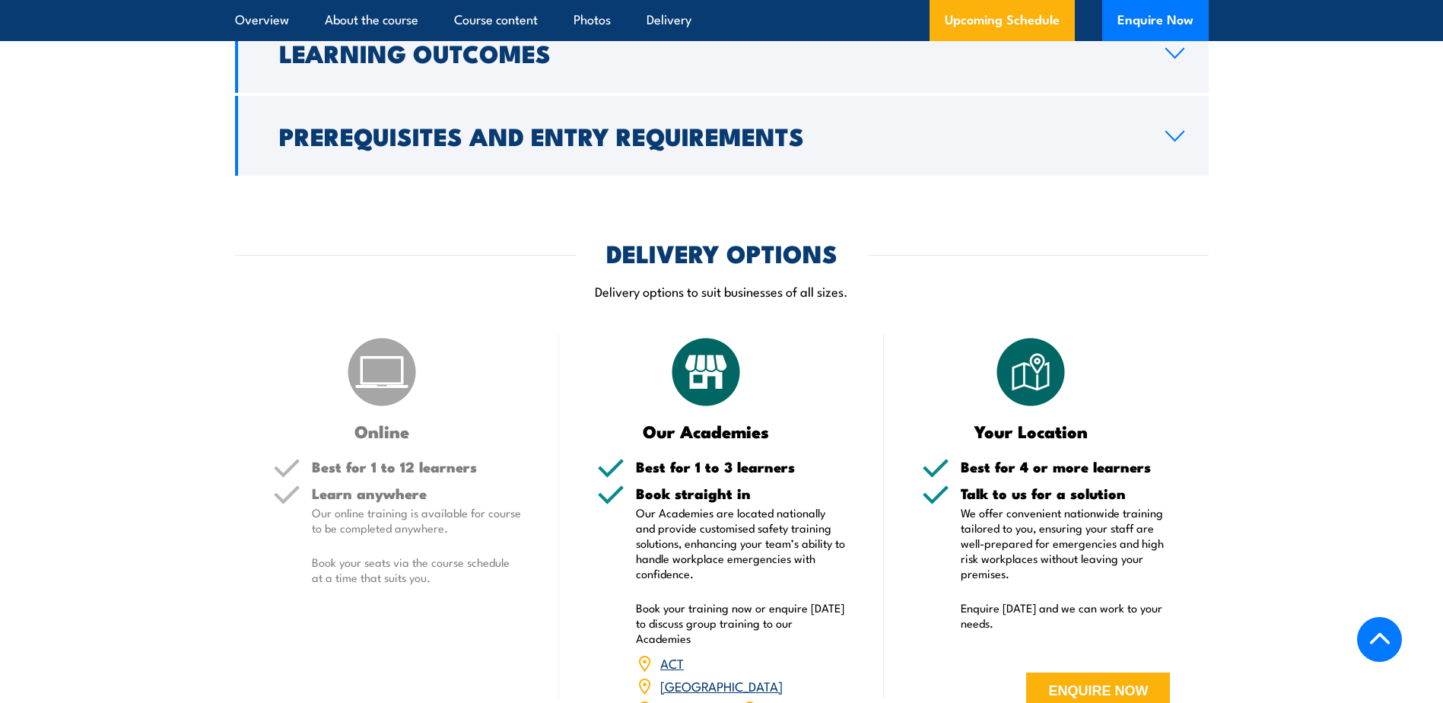
scroll to position [1876, 0]
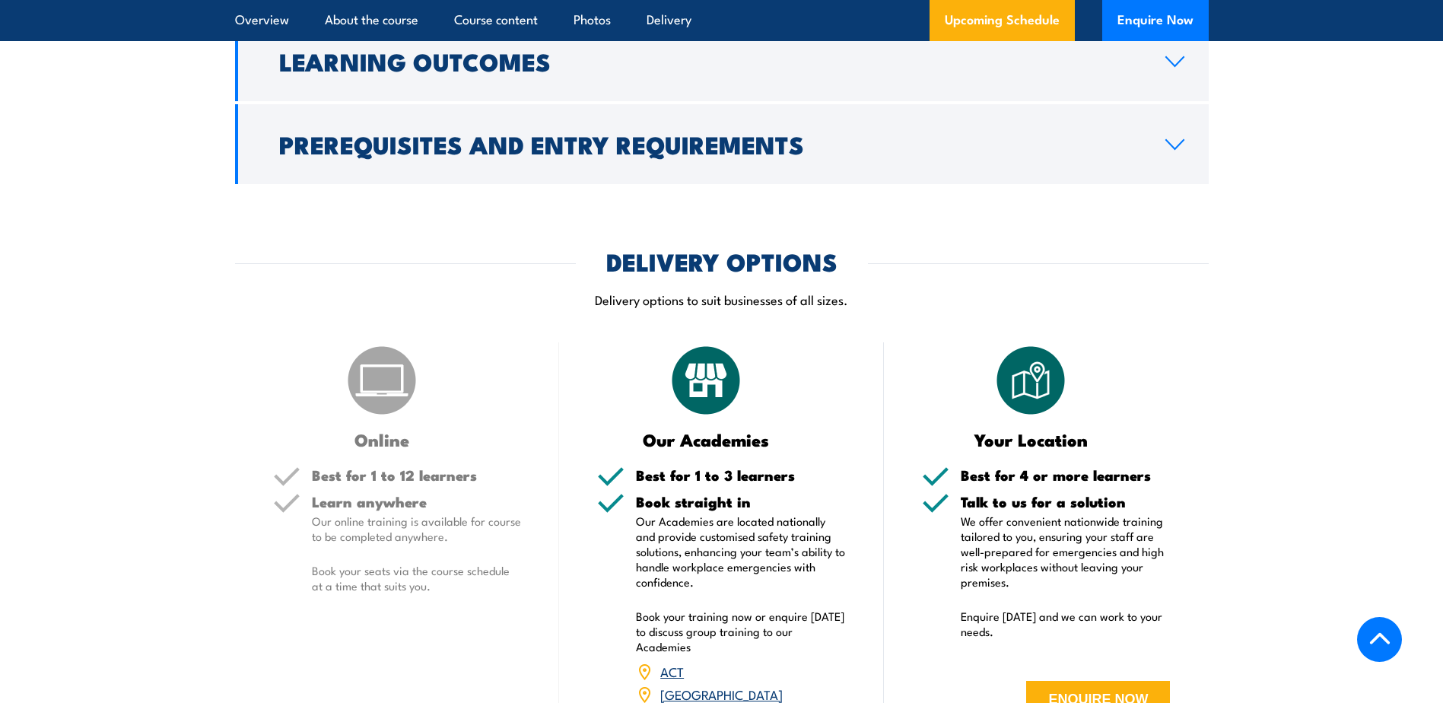
click at [1294, 278] on section "DELIVERY OPTIONS Delivery options to suit businesses of all sizes. Online Best …" at bounding box center [721, 521] width 1443 height 542
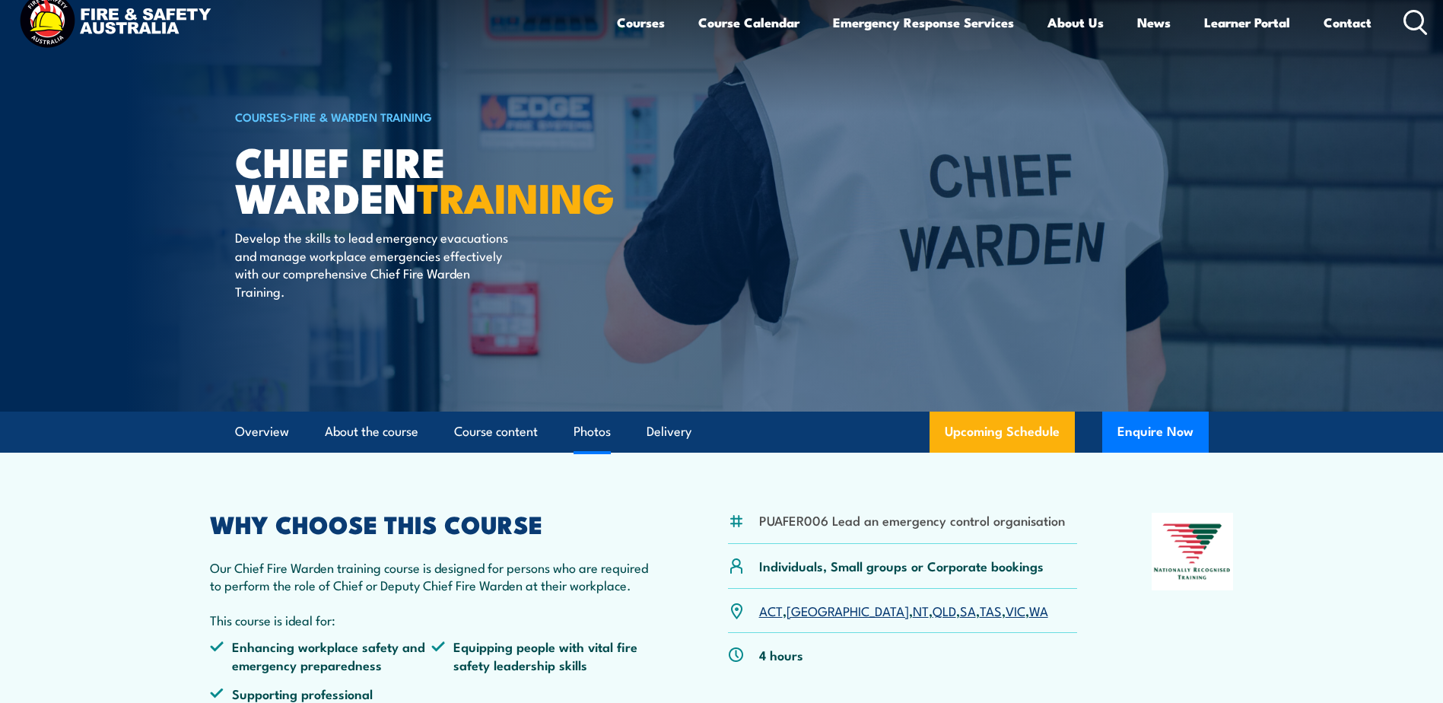
scroll to position [0, 0]
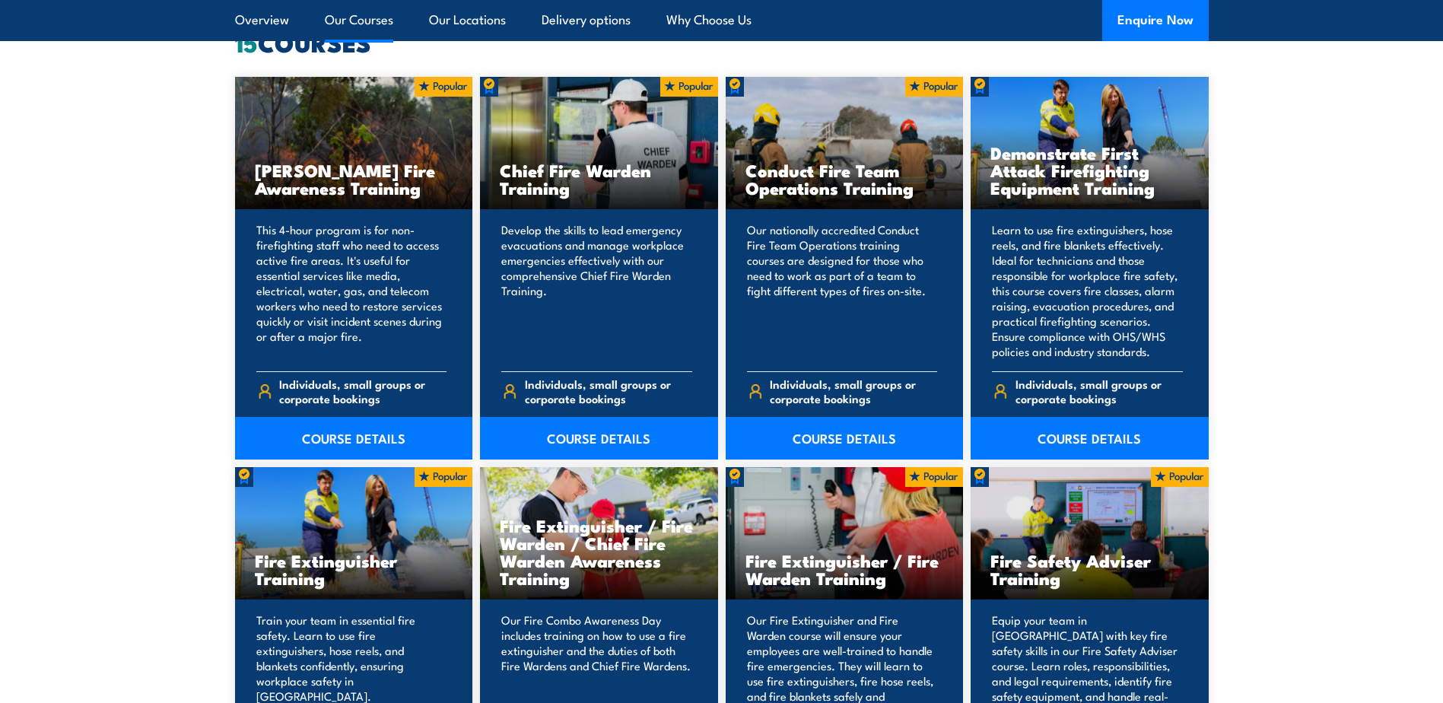
drag, startPoint x: 1344, startPoint y: 480, endPoint x: 1249, endPoint y: 485, distance: 96.0
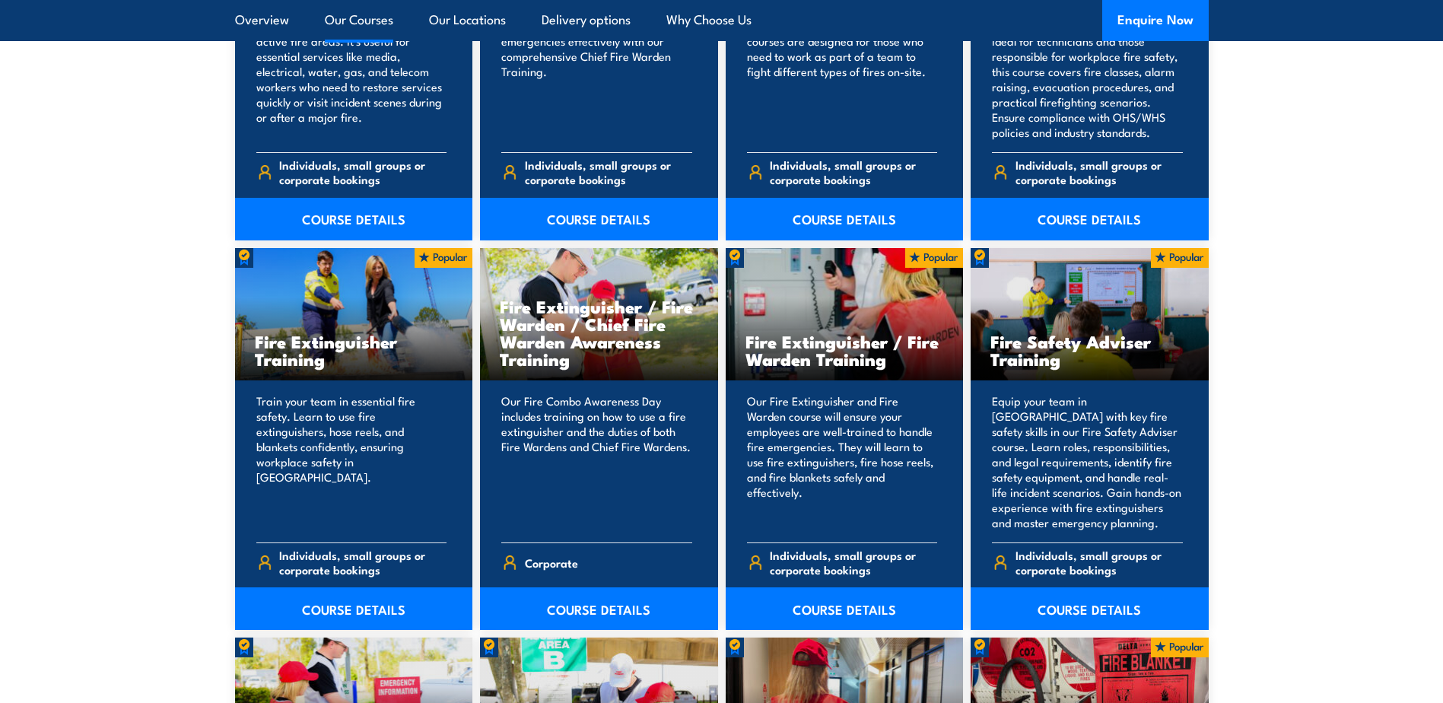
scroll to position [1445, 0]
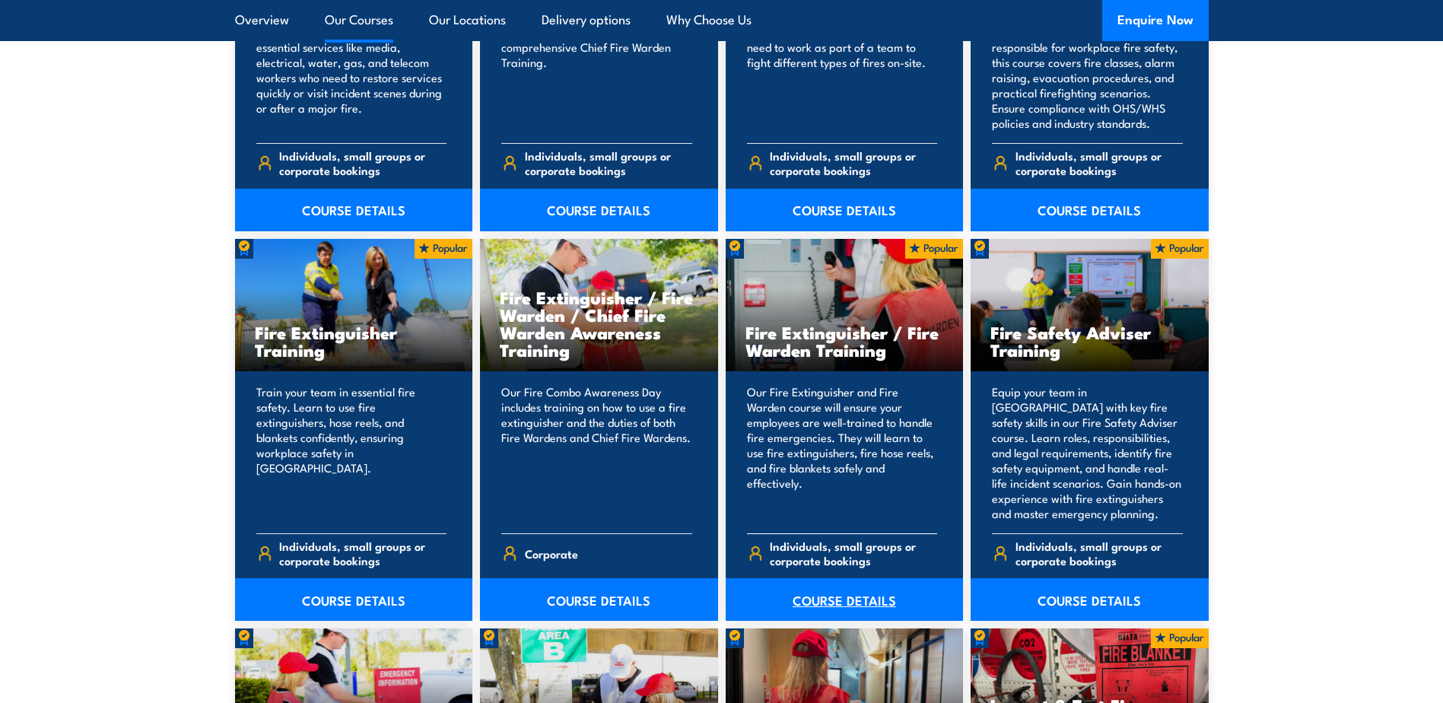
drag, startPoint x: 838, startPoint y: 594, endPoint x: 841, endPoint y: 584, distance: 10.3
click at [838, 594] on link "COURSE DETAILS" at bounding box center [844, 599] width 238 height 43
